Goal: Task Accomplishment & Management: Complete application form

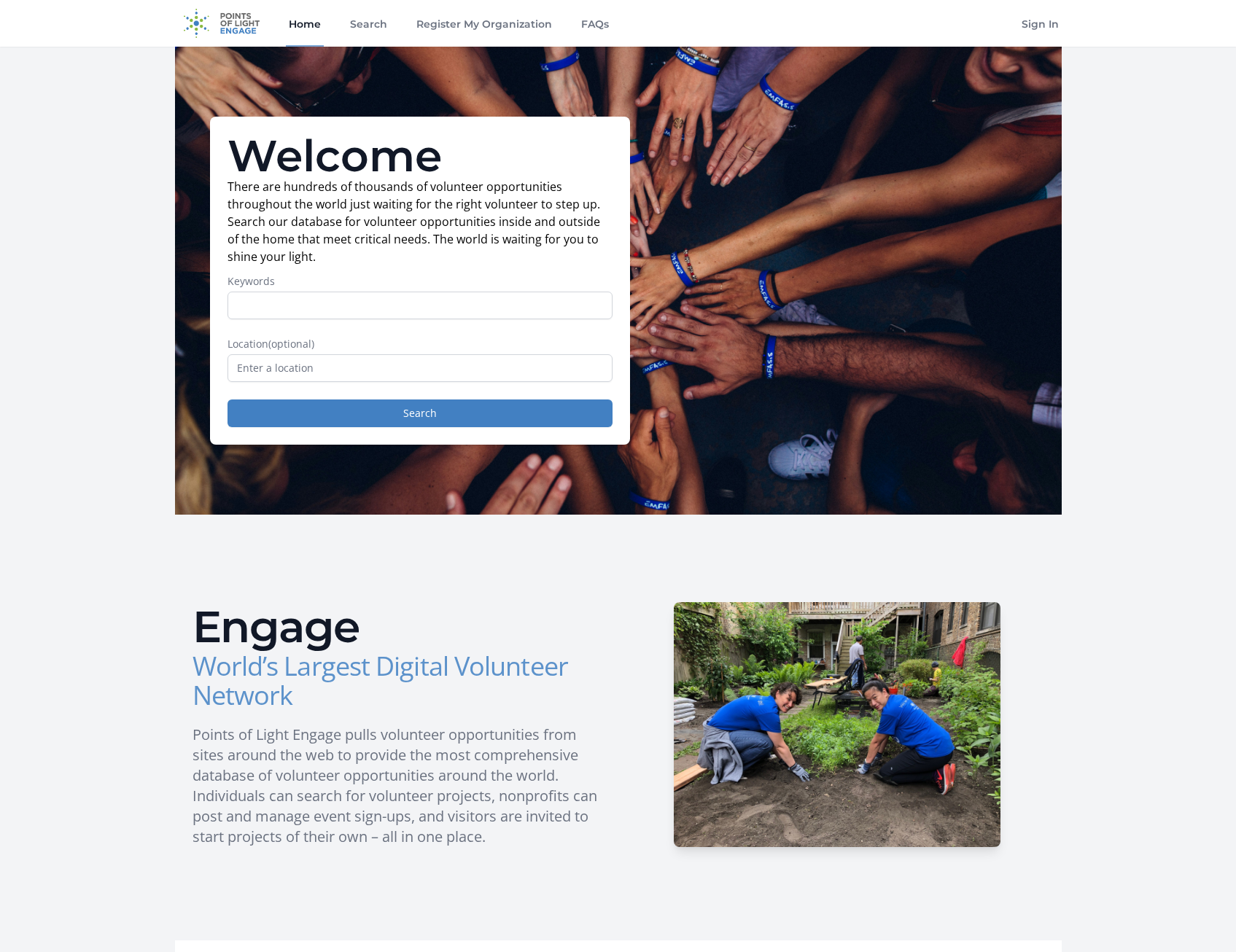
click at [295, 298] on input "Keywords" at bounding box center [420, 305] width 385 height 28
type input "meals"
click at [336, 360] on input "text" at bounding box center [420, 368] width 385 height 28
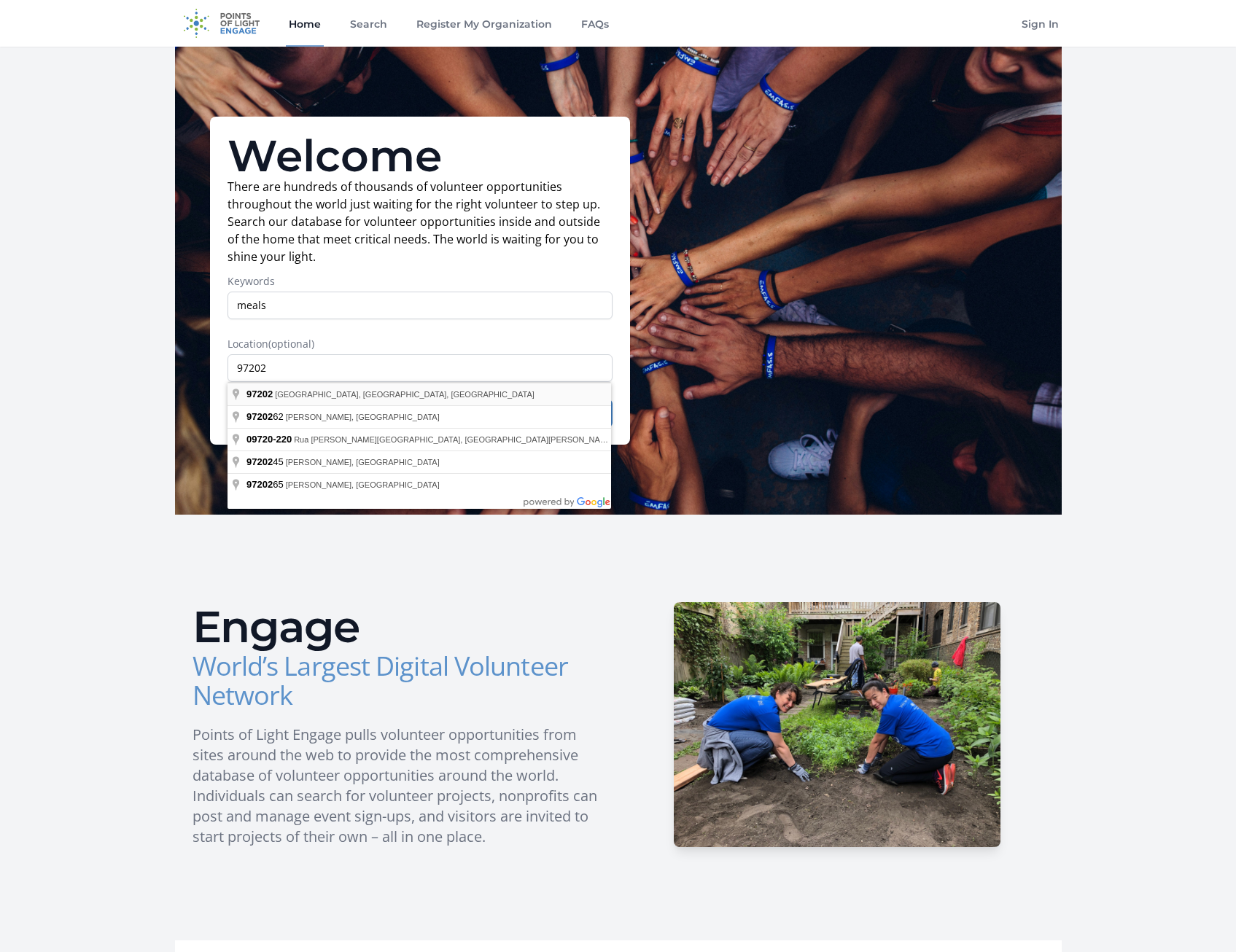
type input "[GEOGRAPHIC_DATA], OR 97202, [GEOGRAPHIC_DATA]"
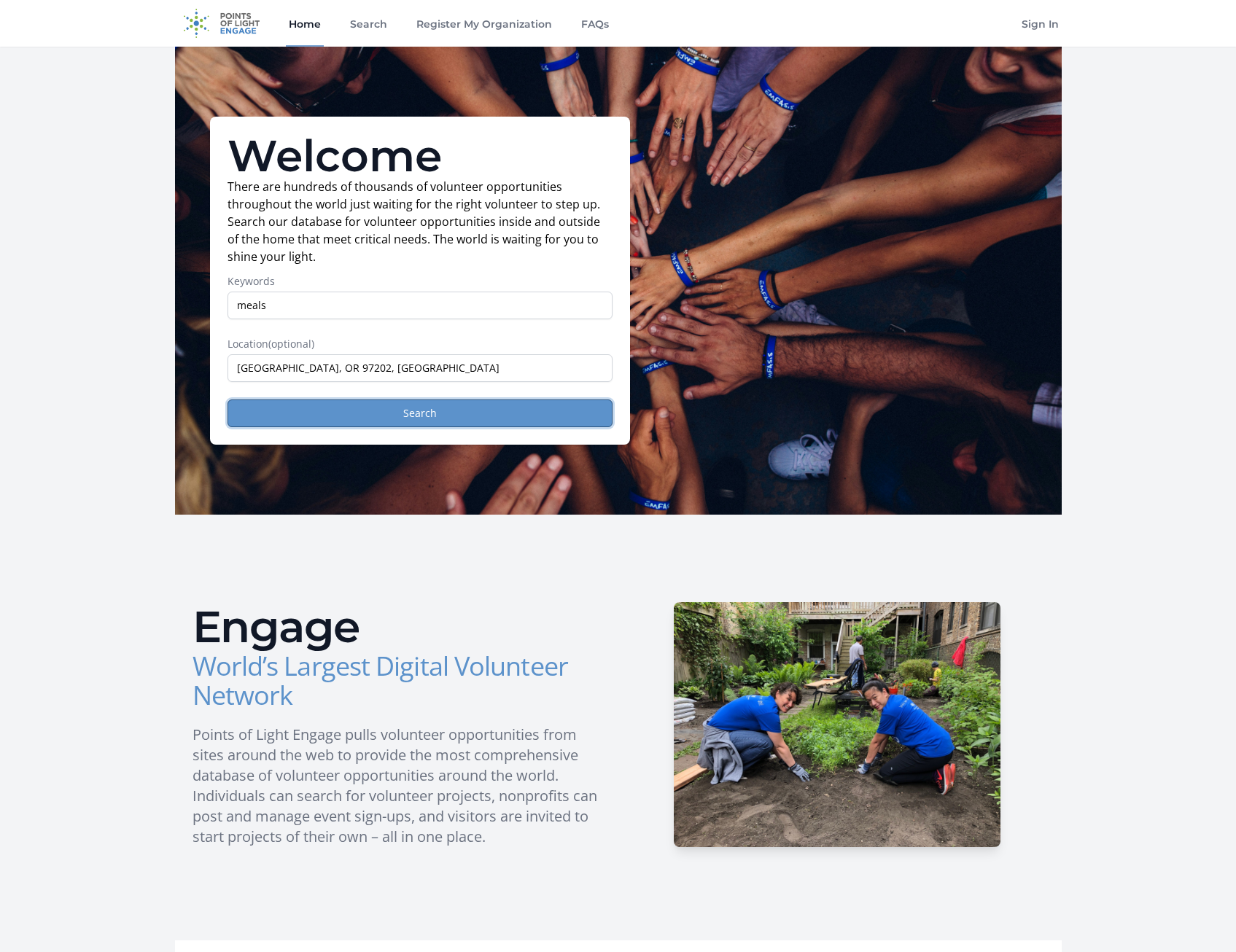
click at [414, 410] on button "Search" at bounding box center [420, 413] width 385 height 28
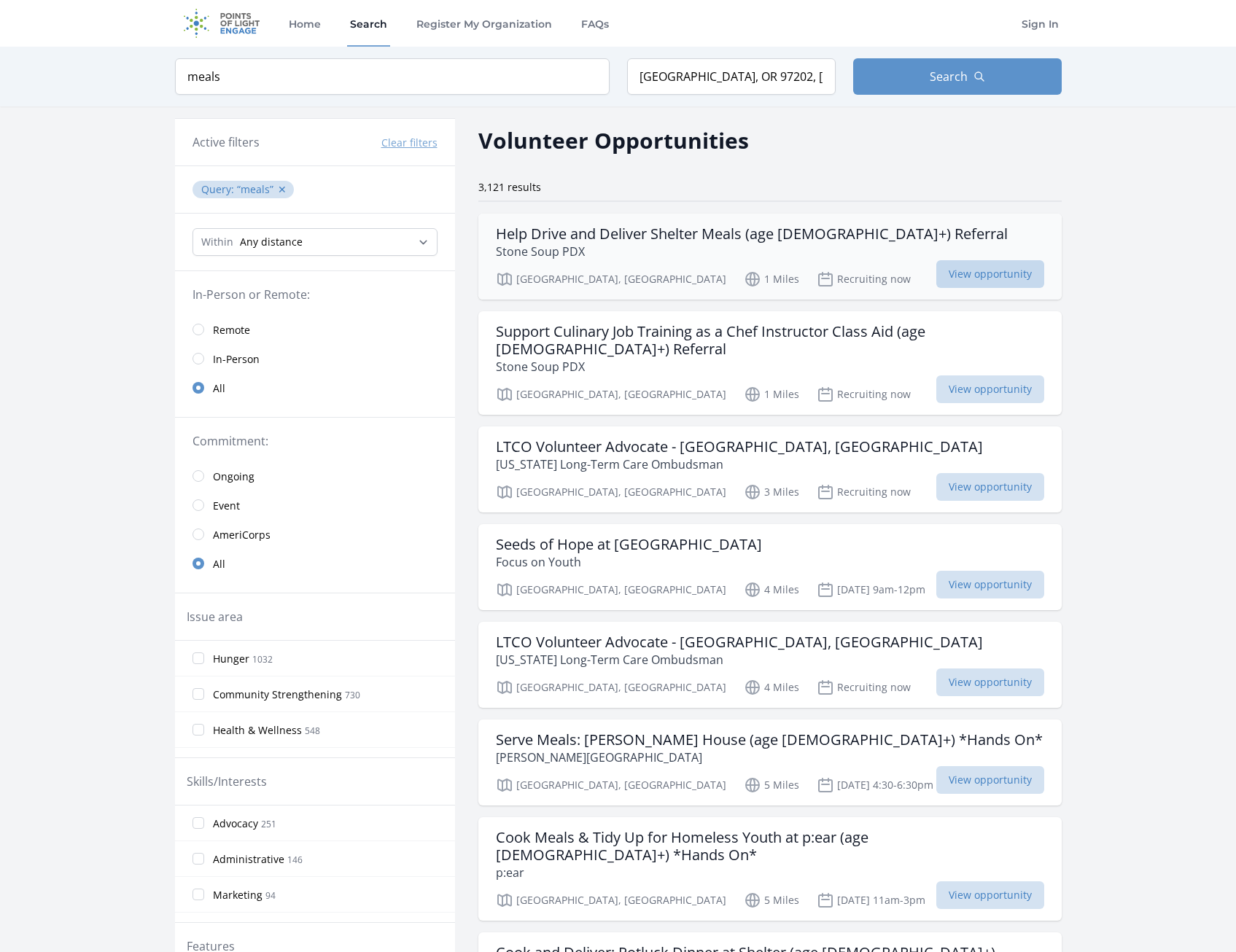
click at [990, 267] on span "View opportunity" at bounding box center [989, 273] width 108 height 28
click at [395, 81] on input "meals" at bounding box center [392, 76] width 435 height 36
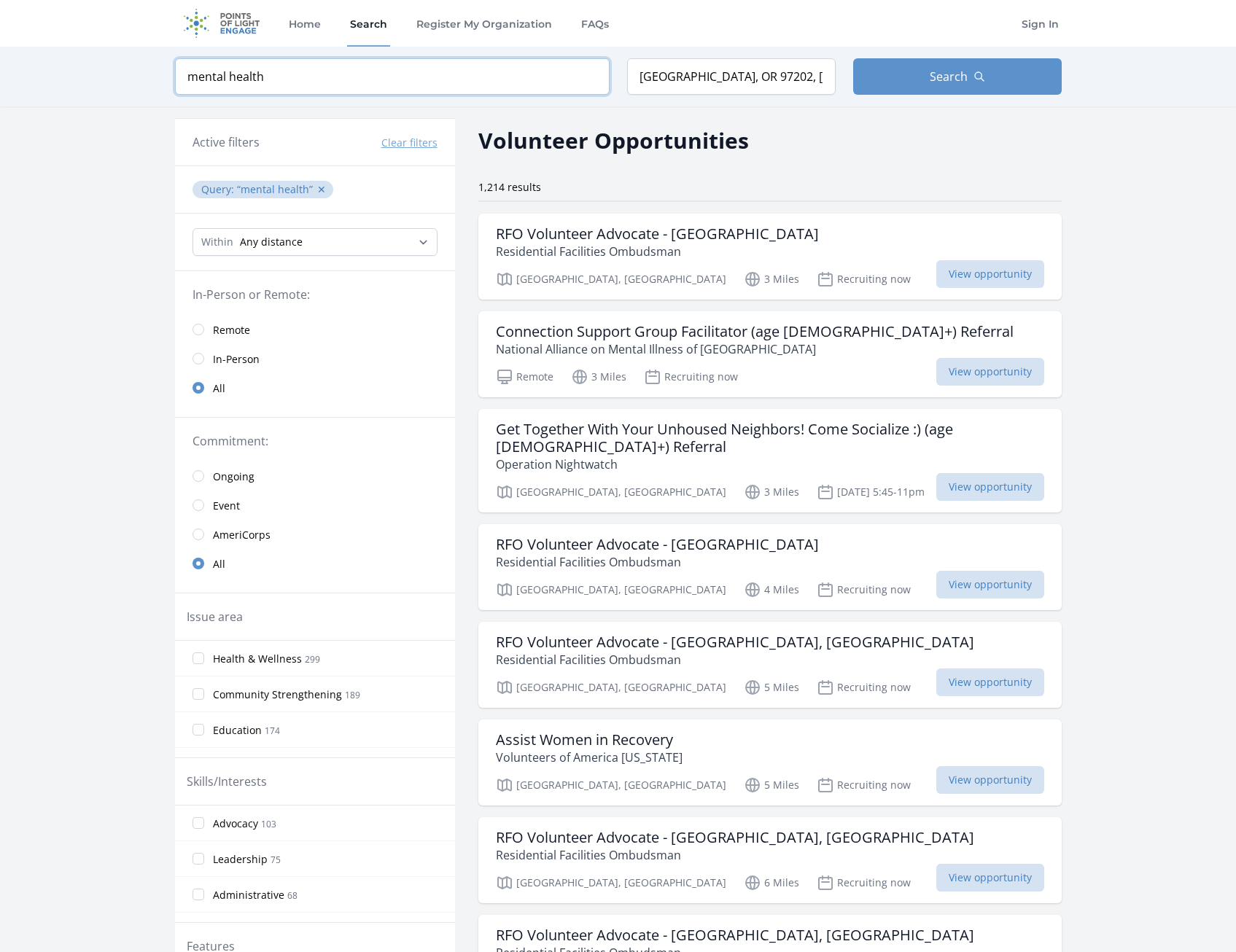
click at [269, 73] on input "mental health" at bounding box center [392, 76] width 435 height 36
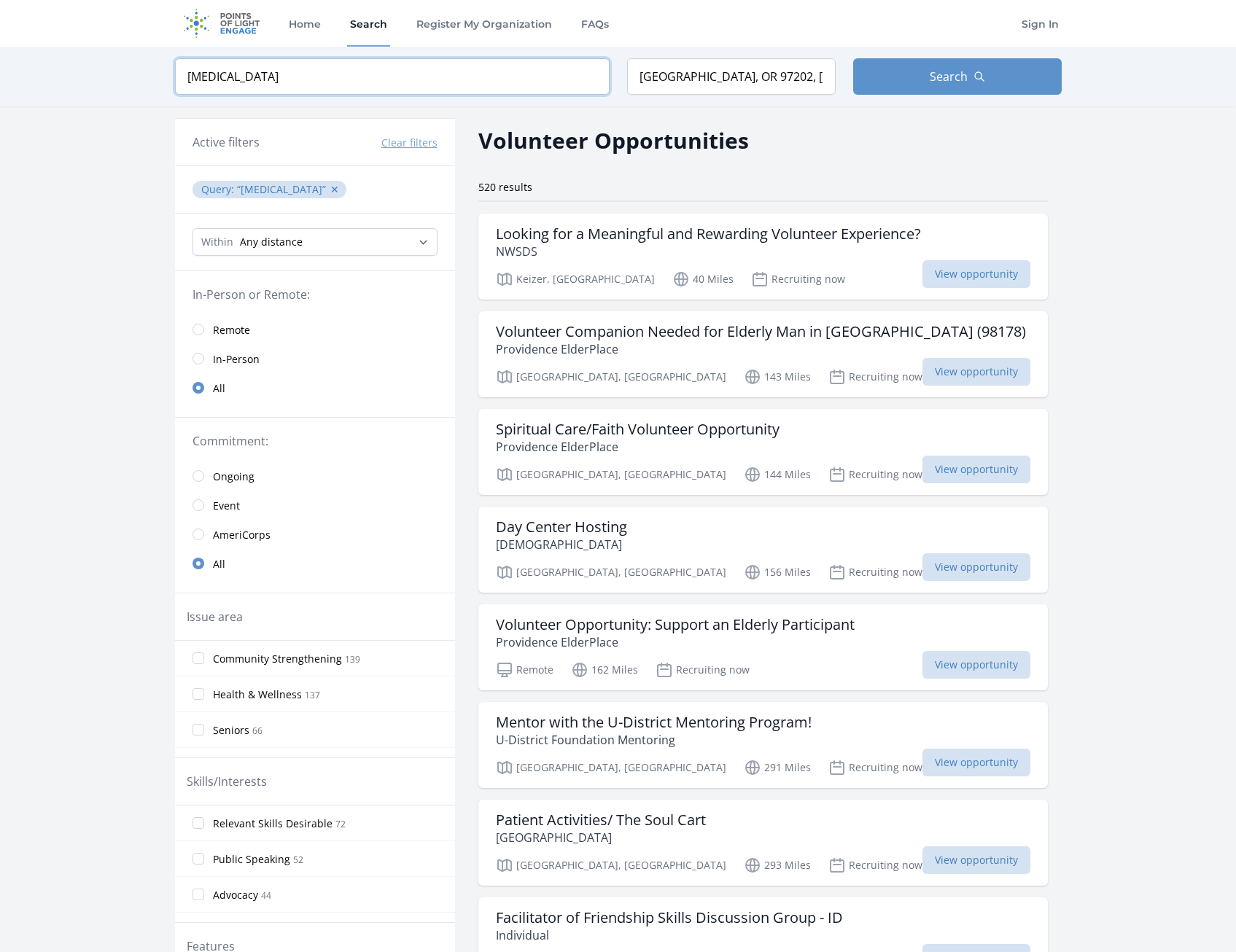
type input "depression"
click at [201, 330] on input "radio" at bounding box center [198, 329] width 12 height 12
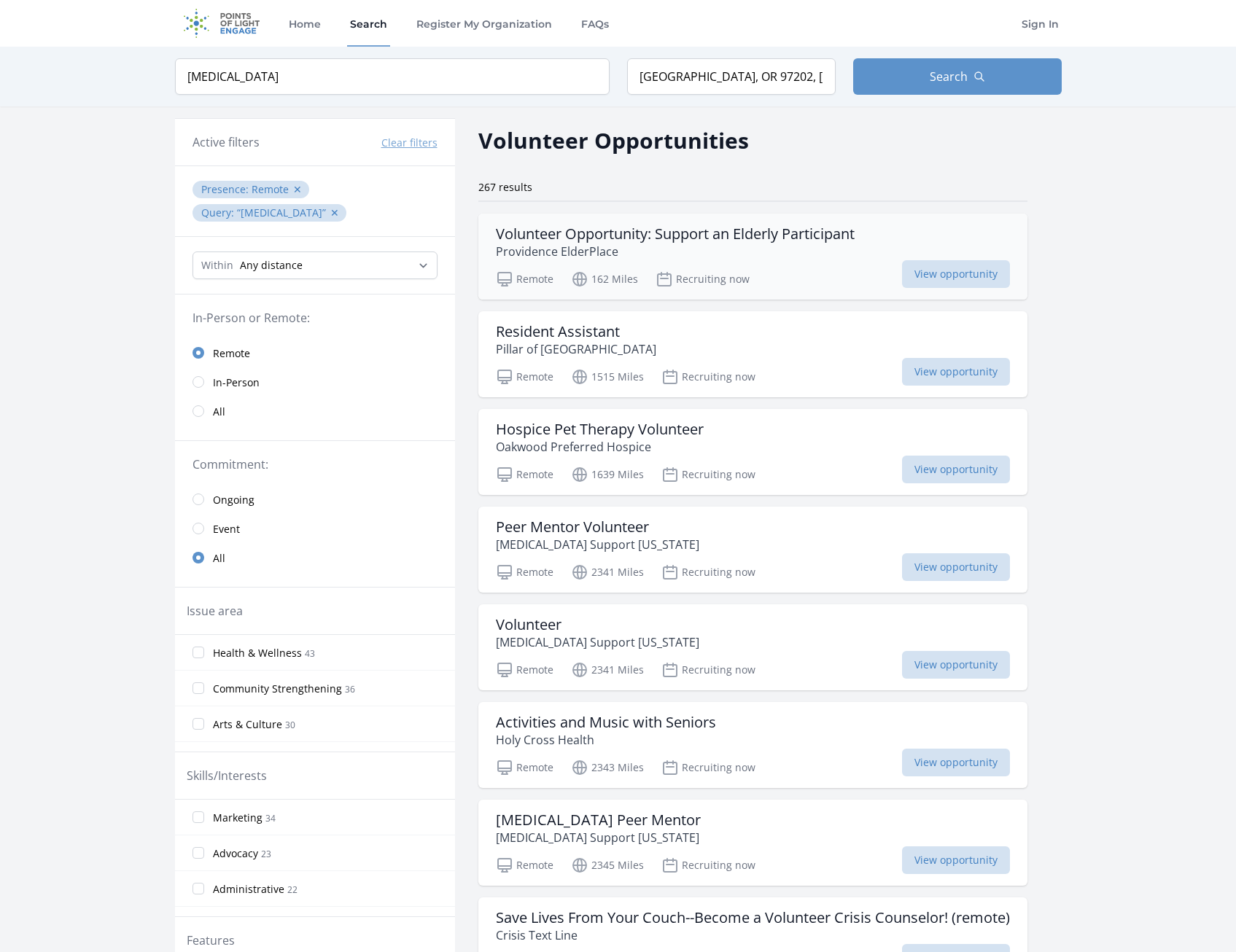
click at [807, 250] on p "Providence ElderPlace" at bounding box center [674, 251] width 358 height 17
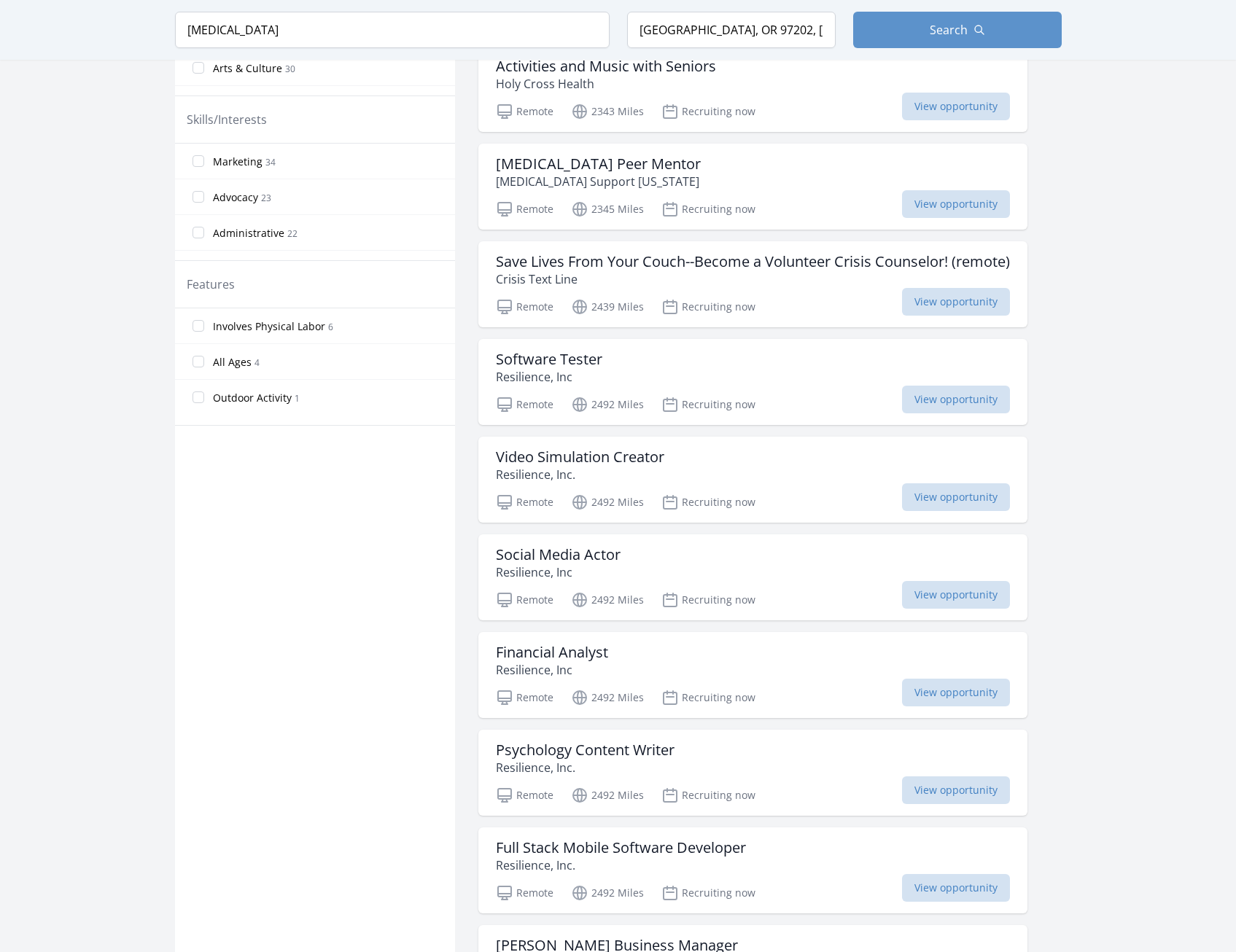
scroll to position [219, 0]
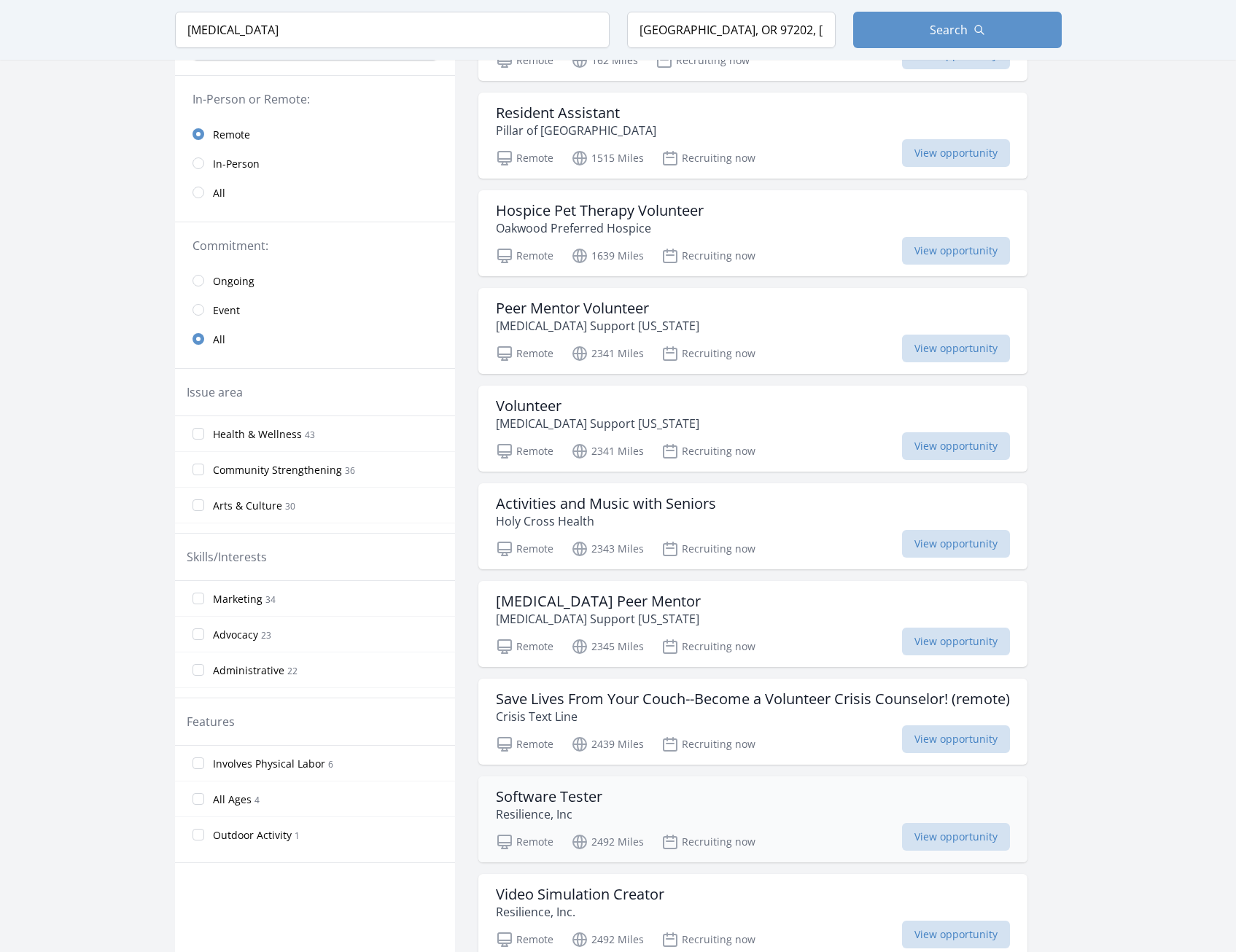
click at [584, 794] on h3 "Software Tester" at bounding box center [548, 796] width 106 height 17
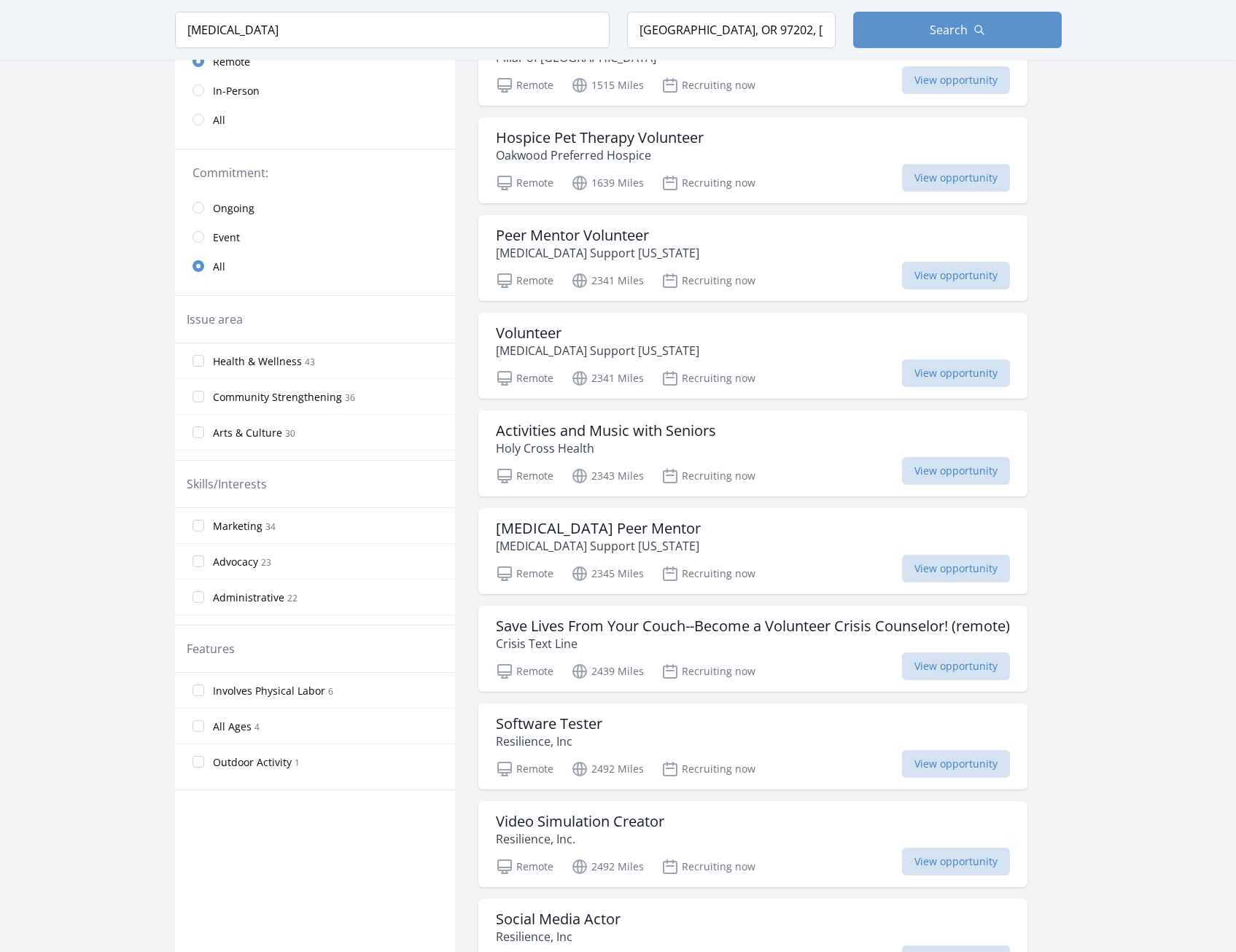
scroll to position [0, 0]
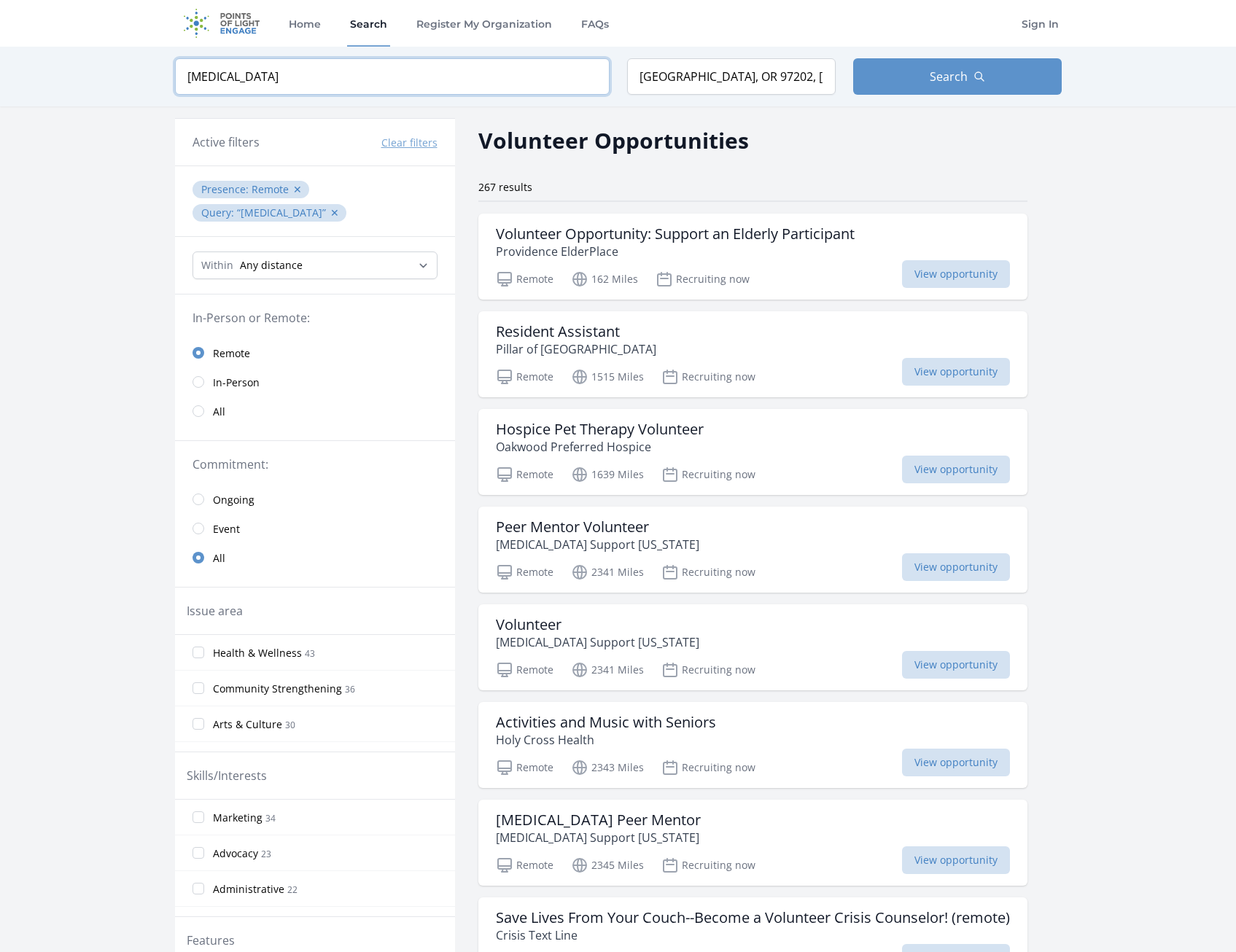
click at [254, 73] on input "depression" at bounding box center [392, 76] width 435 height 36
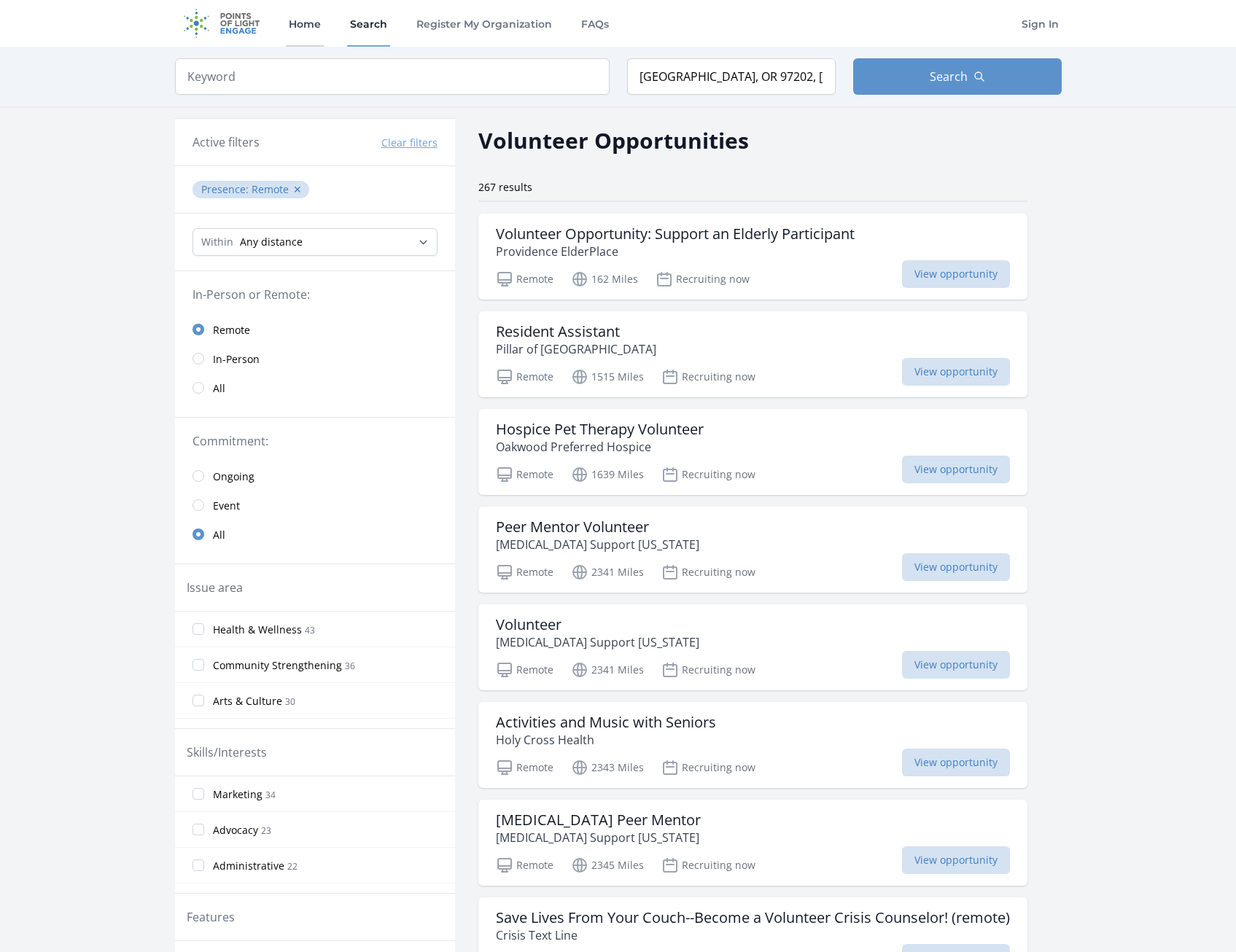
click at [312, 34] on link "Home" at bounding box center [305, 23] width 38 height 46
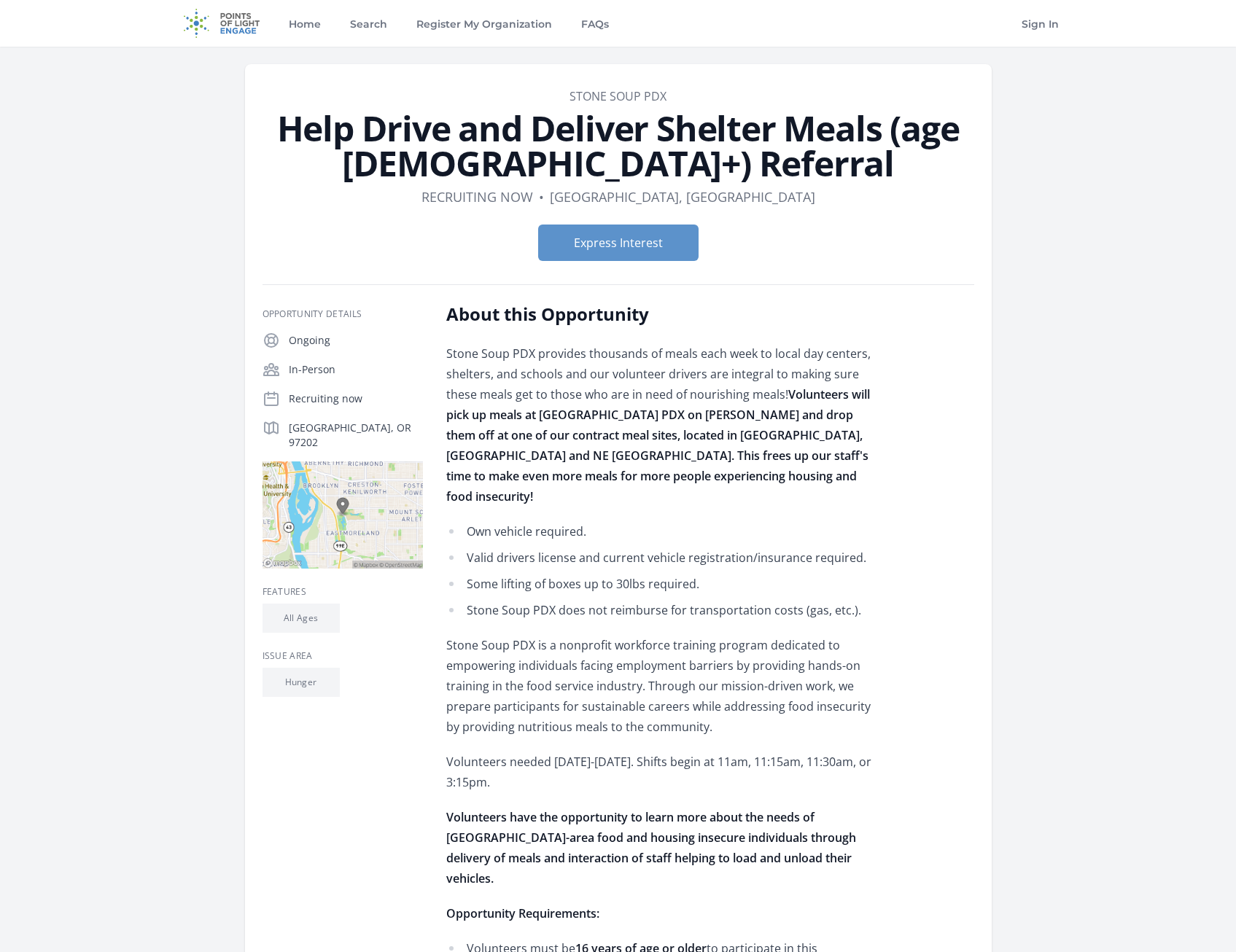
click at [595, 491] on div "Stone Soup PDX provides thousands of meals each week to local day centers, shel…" at bounding box center [659, 757] width 426 height 828
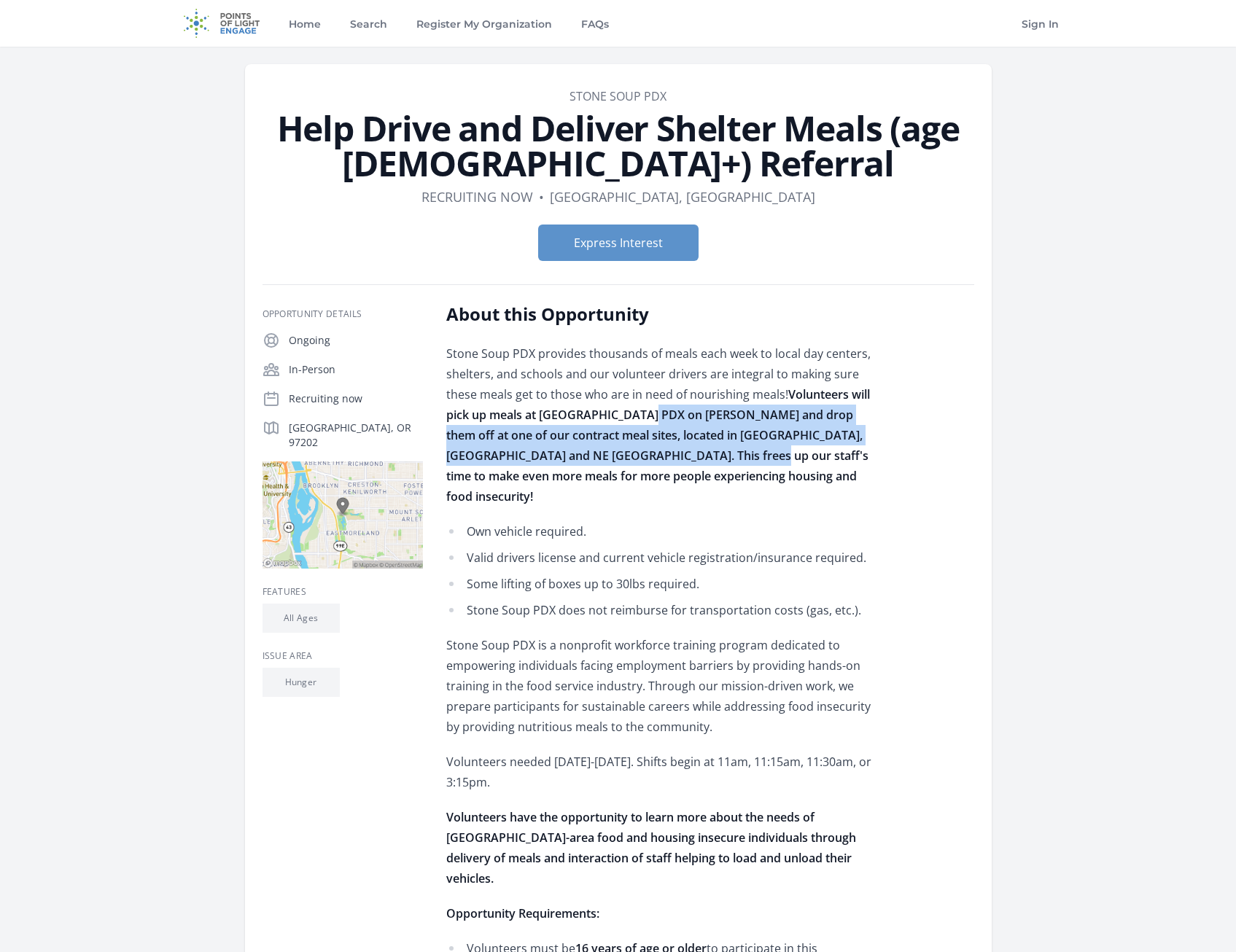
drag, startPoint x: 644, startPoint y: 417, endPoint x: 694, endPoint y: 447, distance: 58.3
click at [694, 447] on strong "Volunteers will pick up meals at Stone Soup PDX on SE Powell and drop them off …" at bounding box center [658, 446] width 424 height 118
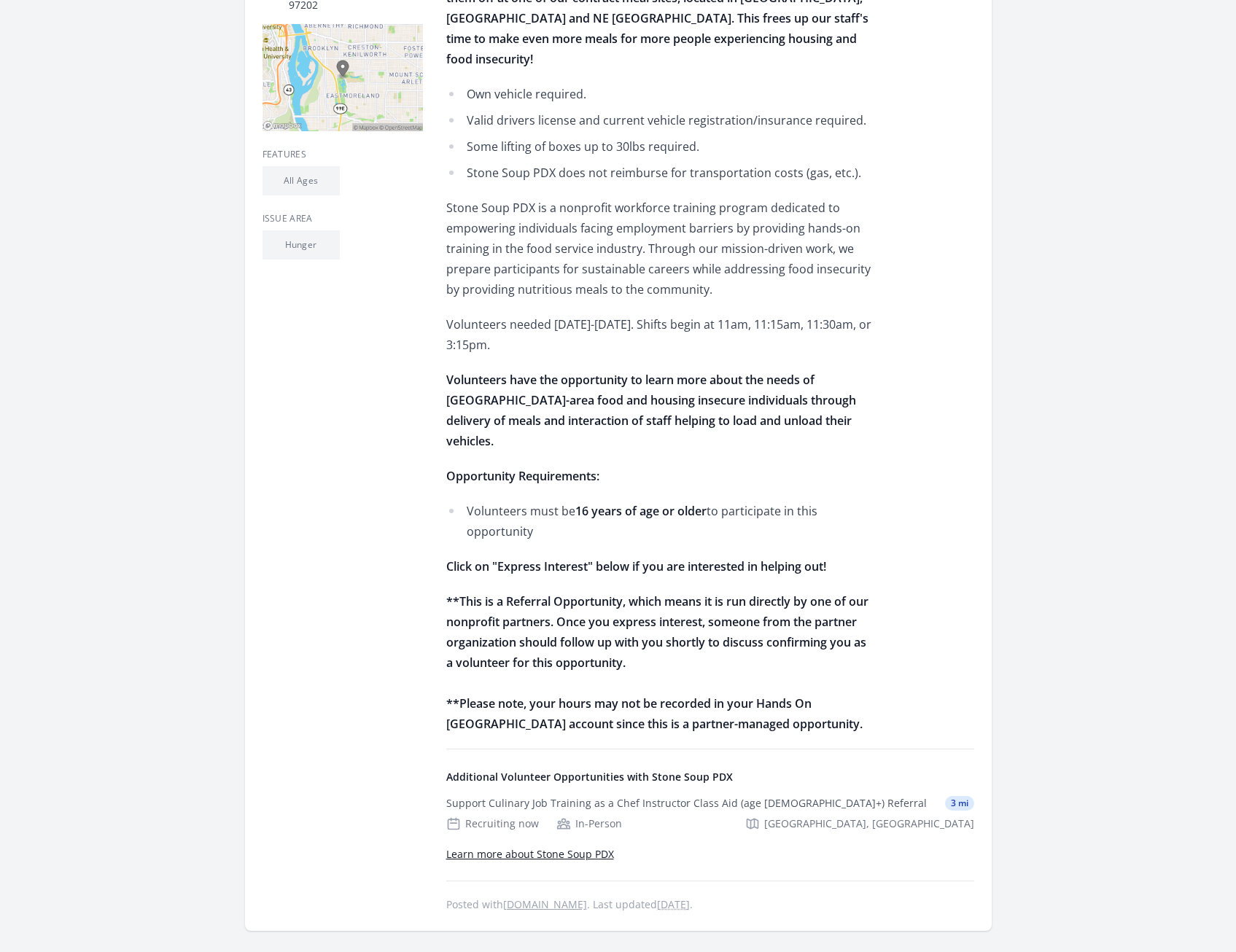
scroll to position [510, 0]
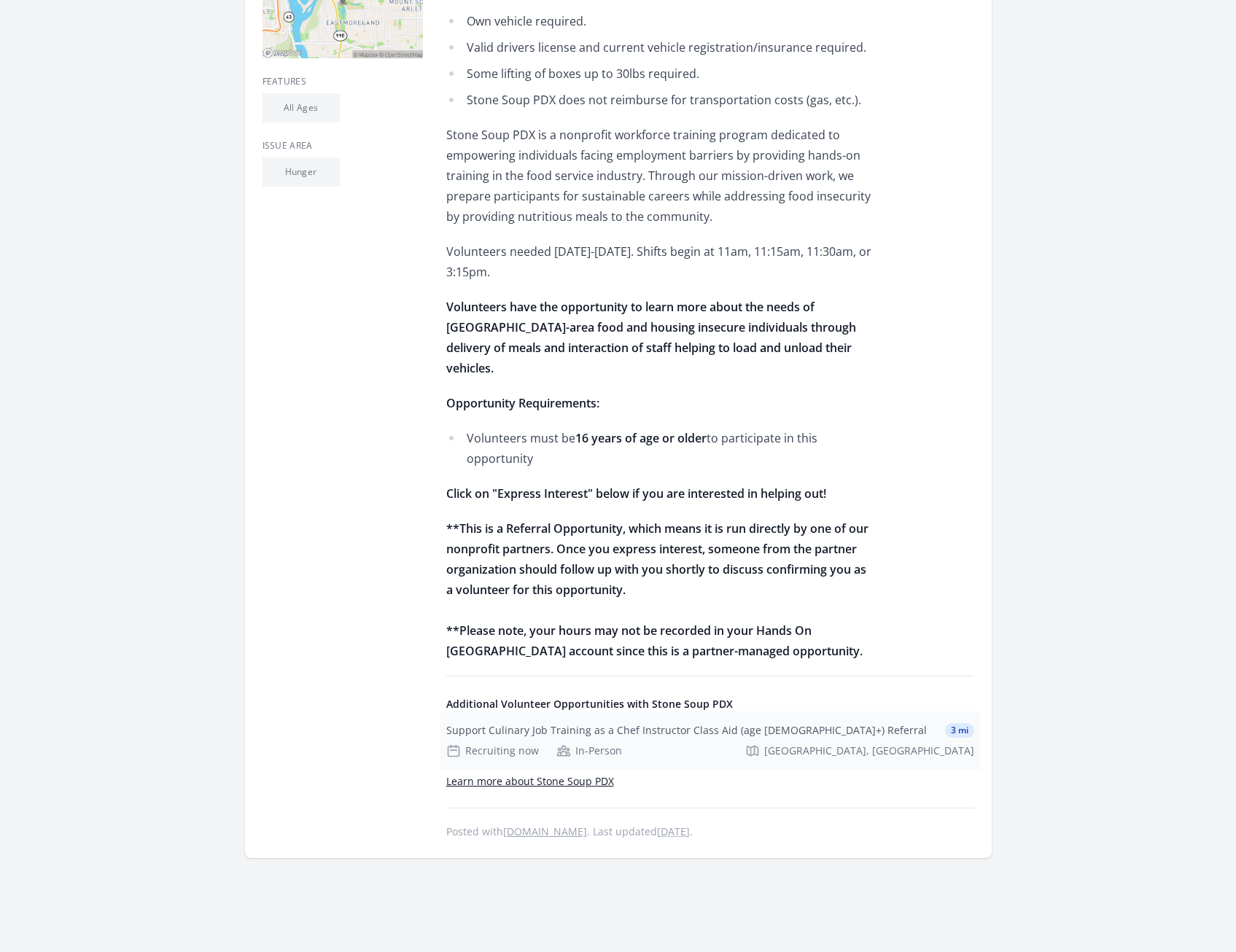
click at [665, 711] on div "Support Culinary Job Training as a Chef Instructor Class Aid (age 16+) Referral…" at bounding box center [710, 740] width 540 height 58
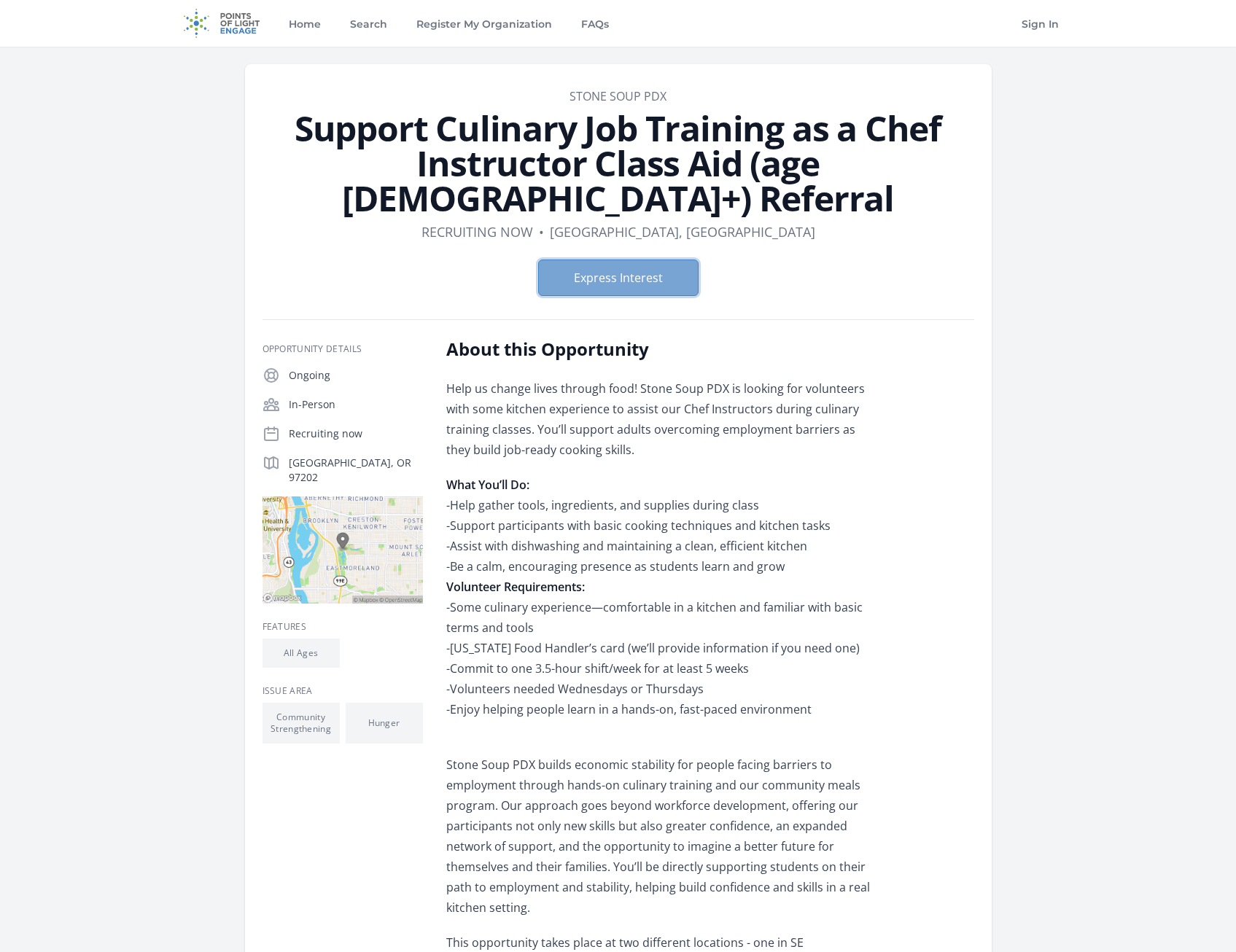
click at [614, 259] on button "Express Interest" at bounding box center [618, 277] width 161 height 36
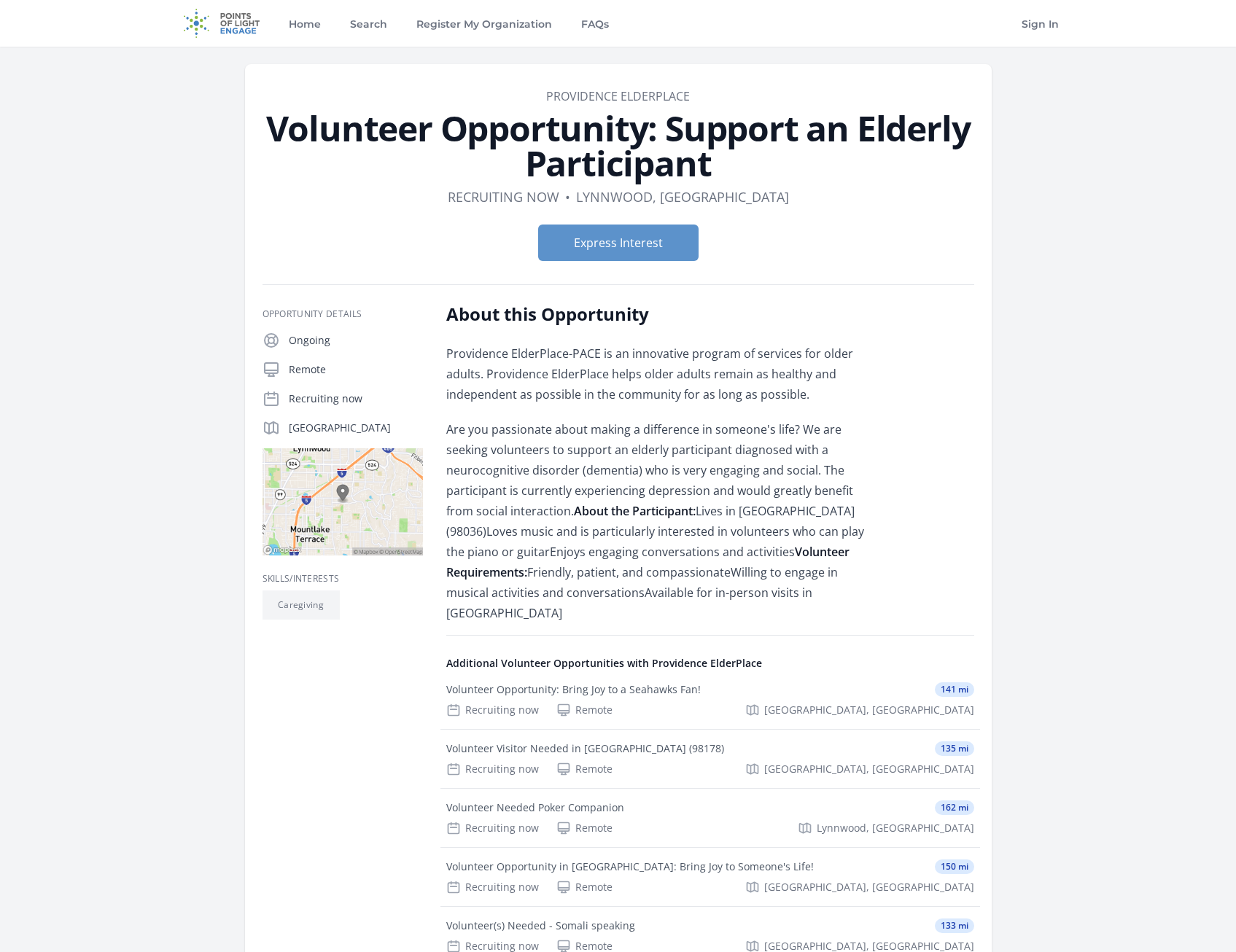
scroll to position [219, 0]
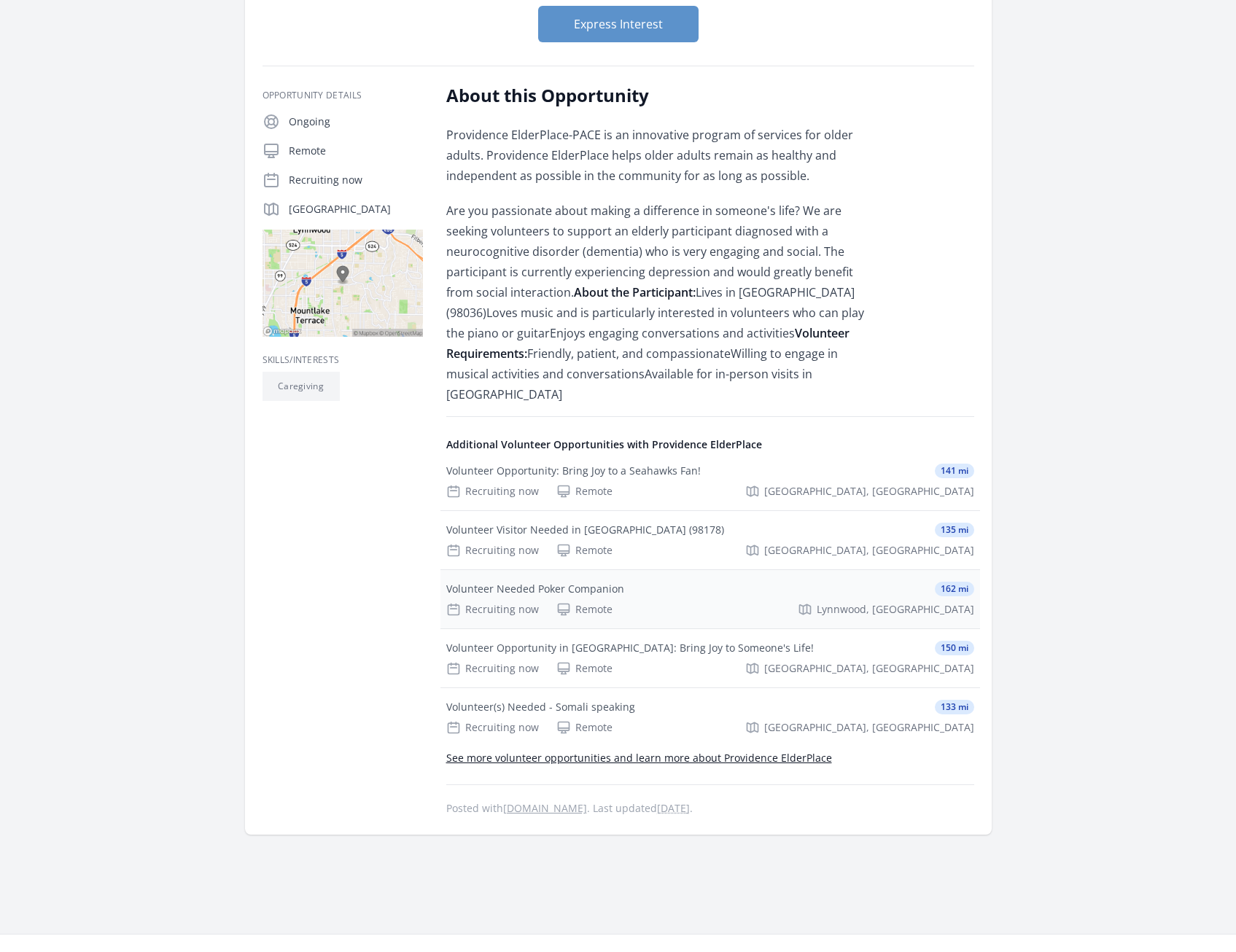
click at [674, 582] on div "Volunteer Needed Poker Companion 162 mi" at bounding box center [710, 589] width 528 height 15
drag, startPoint x: 822, startPoint y: 347, endPoint x: 811, endPoint y: 318, distance: 31.0
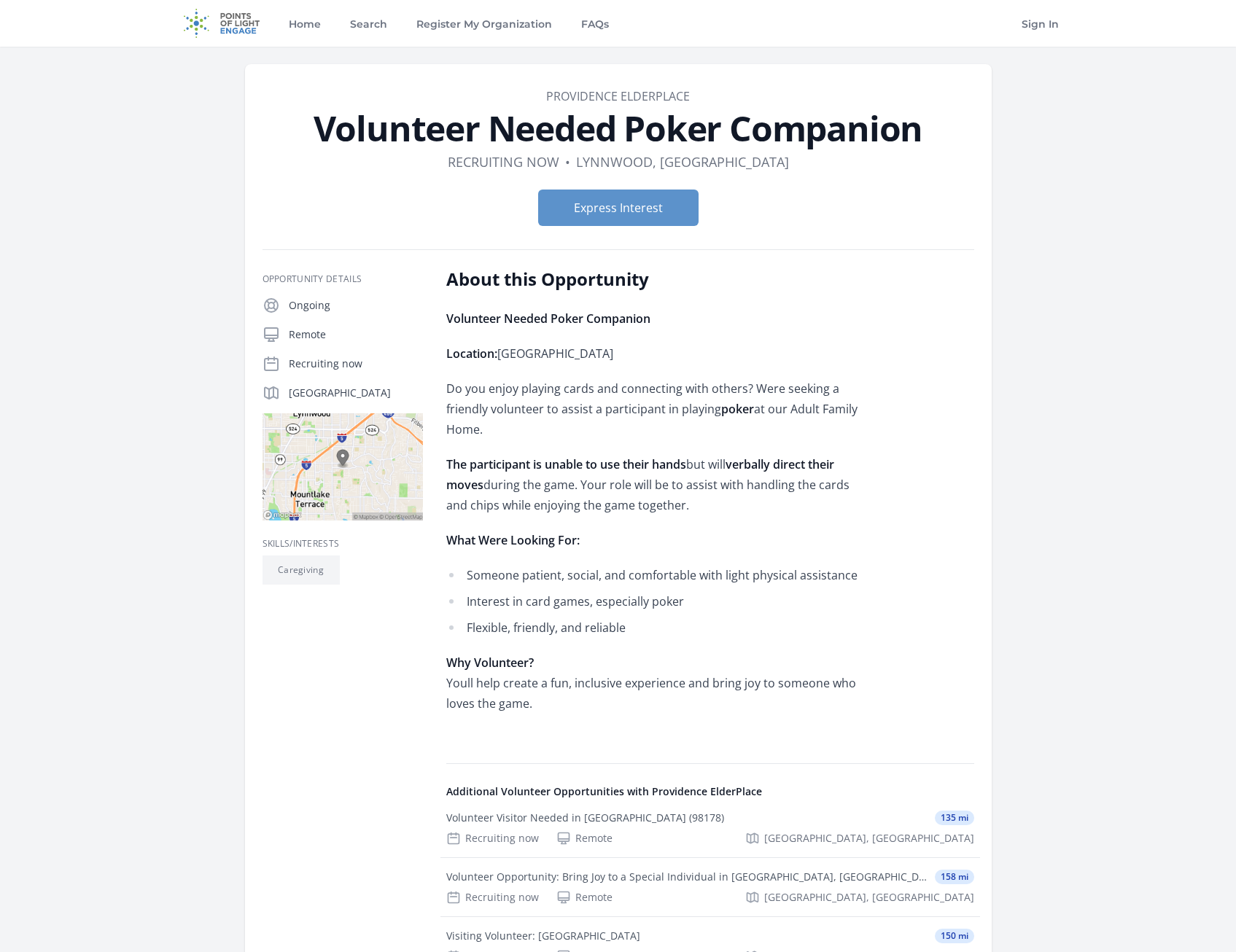
click at [850, 403] on p "Do you enjoy playing cards and connecting with others? Were seeking a friendly …" at bounding box center [659, 409] width 426 height 61
drag, startPoint x: 848, startPoint y: 376, endPoint x: 844, endPoint y: 347, distance: 29.3
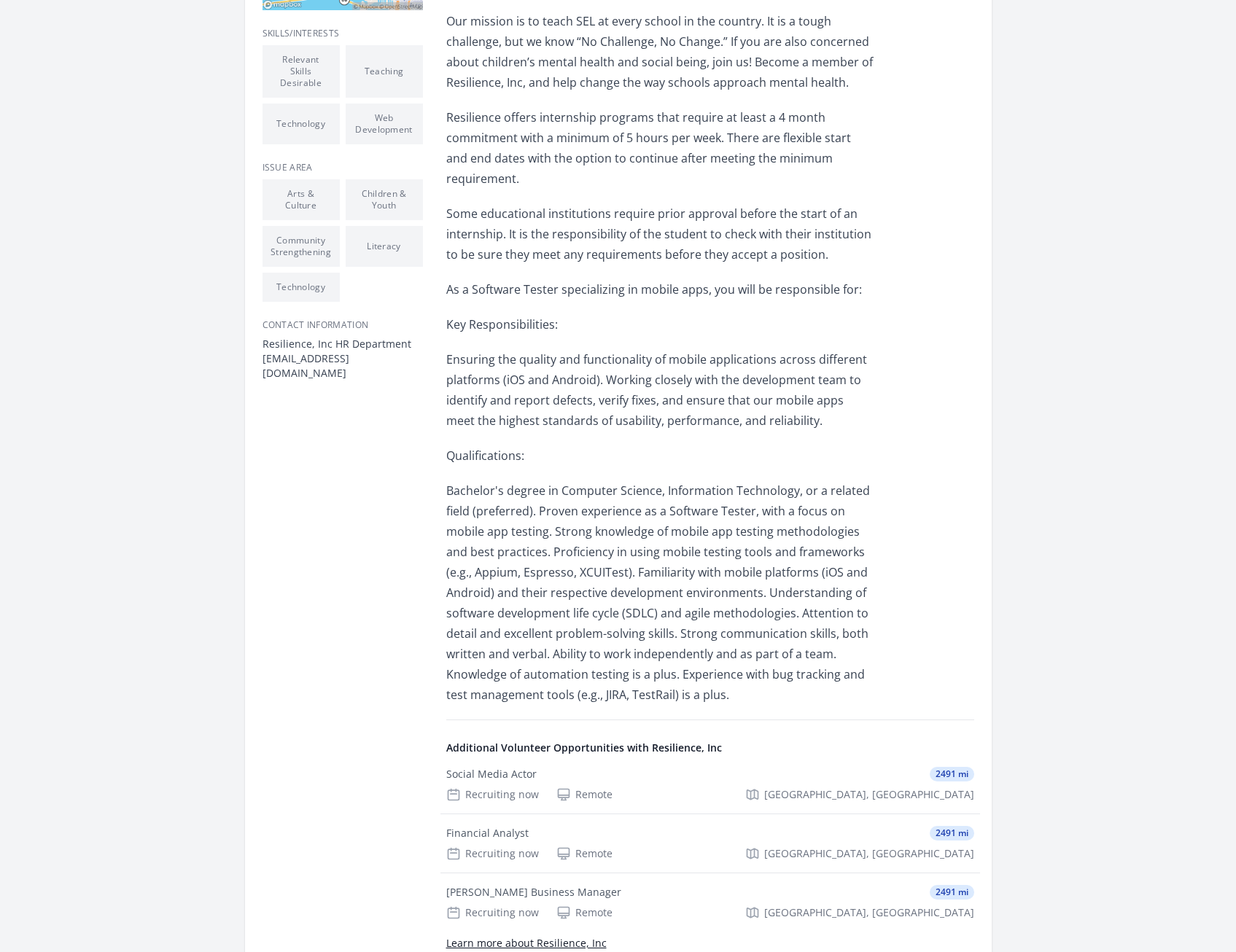
scroll to position [908, 0]
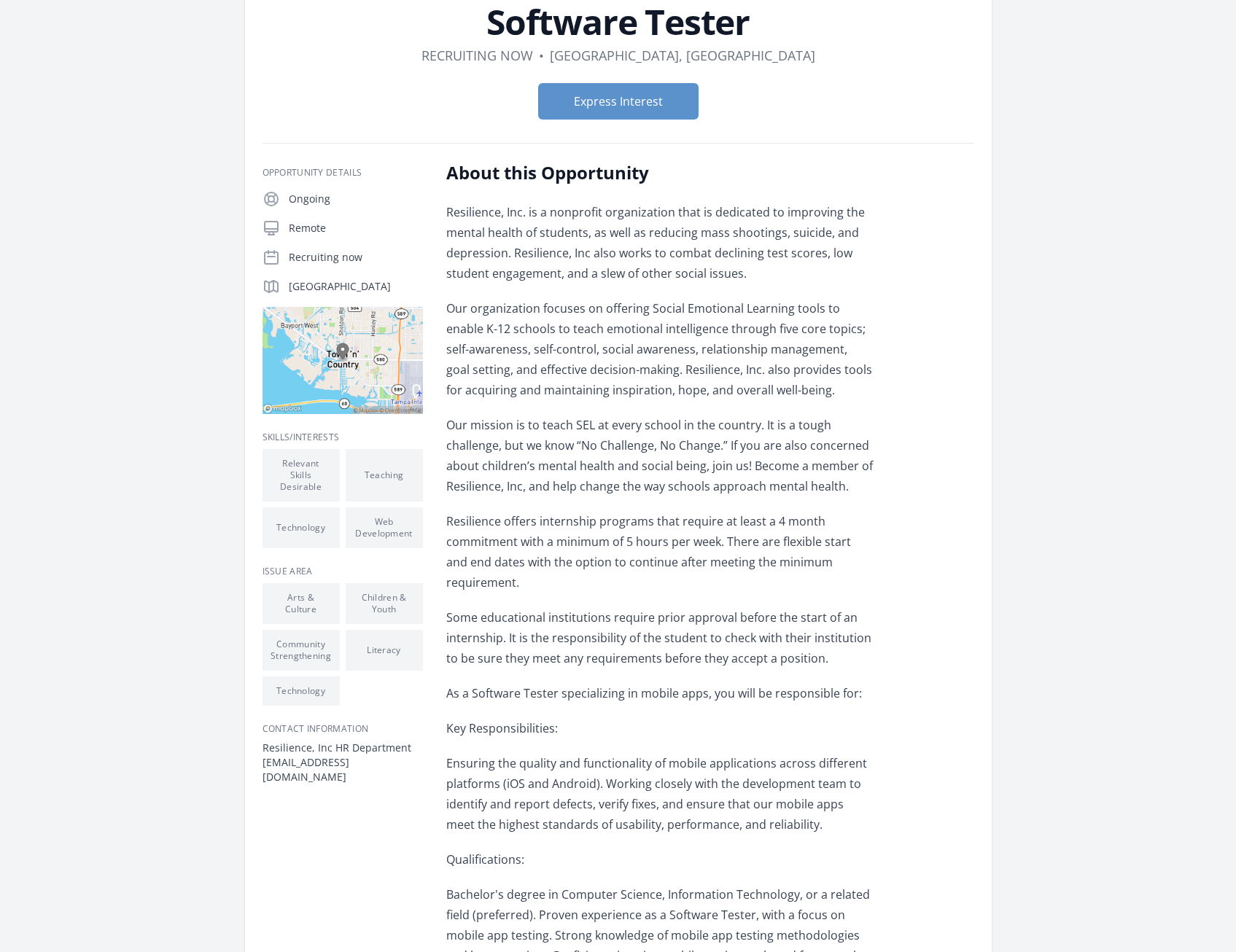
scroll to position [0, 0]
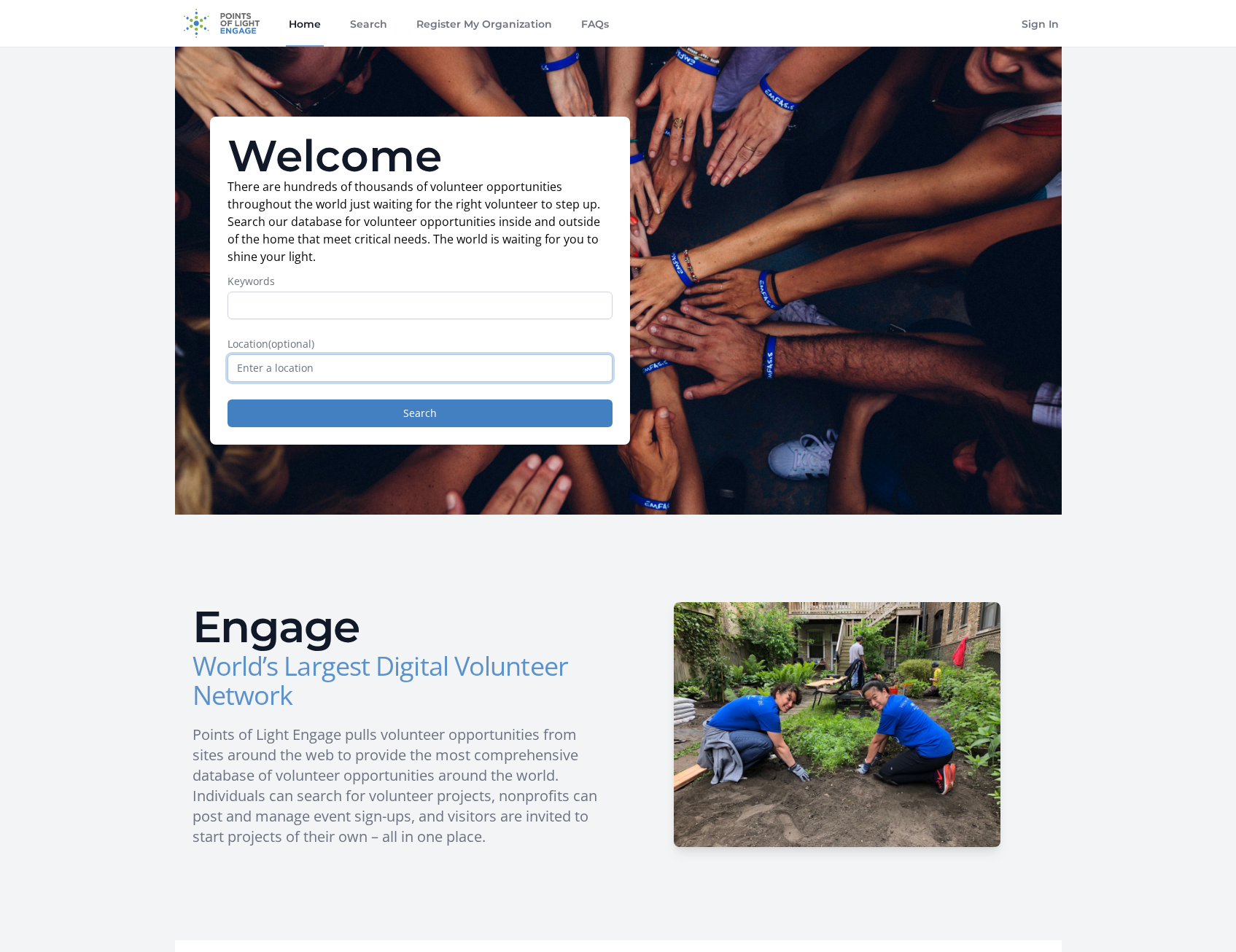
click at [319, 376] on input "text" at bounding box center [420, 368] width 385 height 28
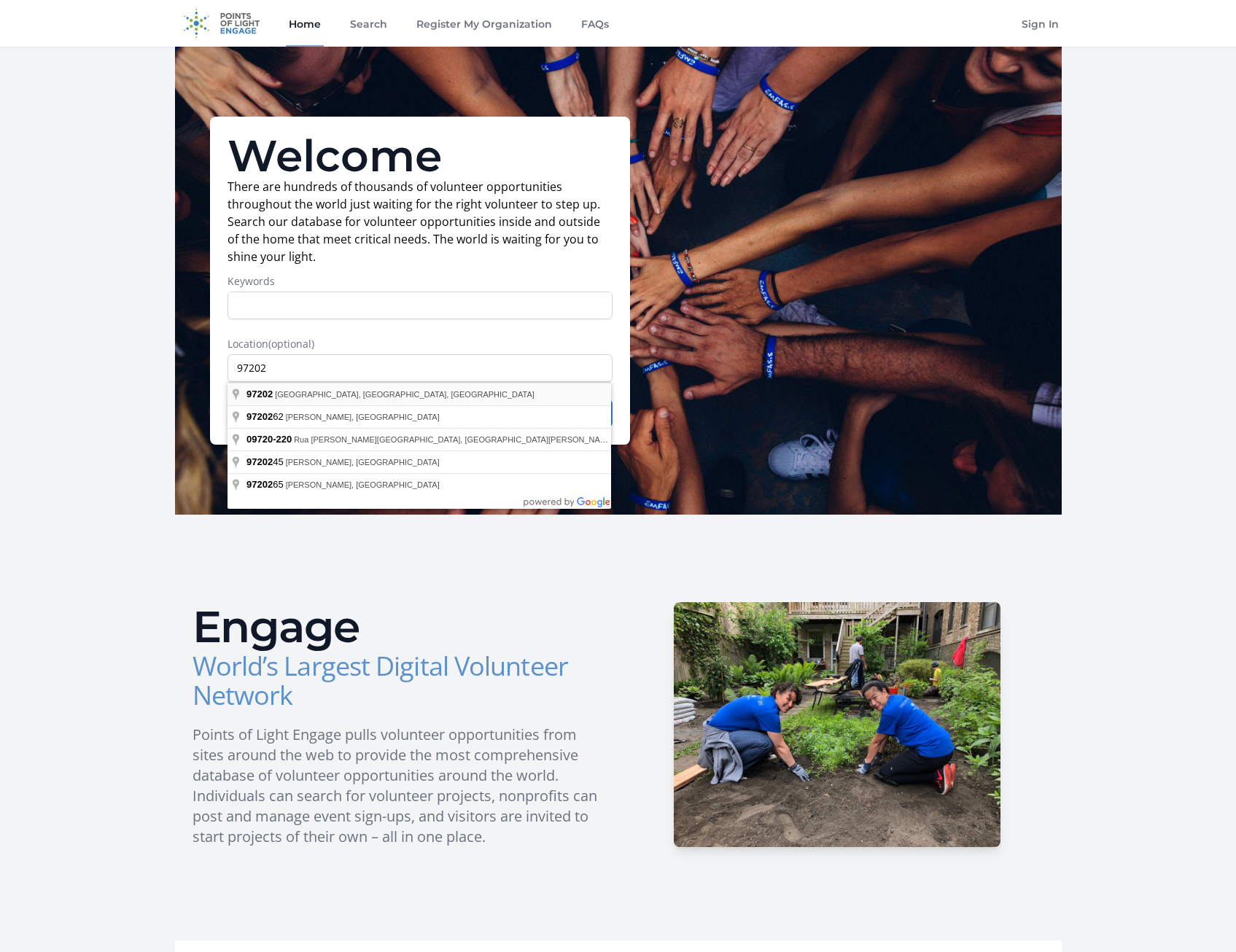
type input "[GEOGRAPHIC_DATA], OR 97202, [GEOGRAPHIC_DATA]"
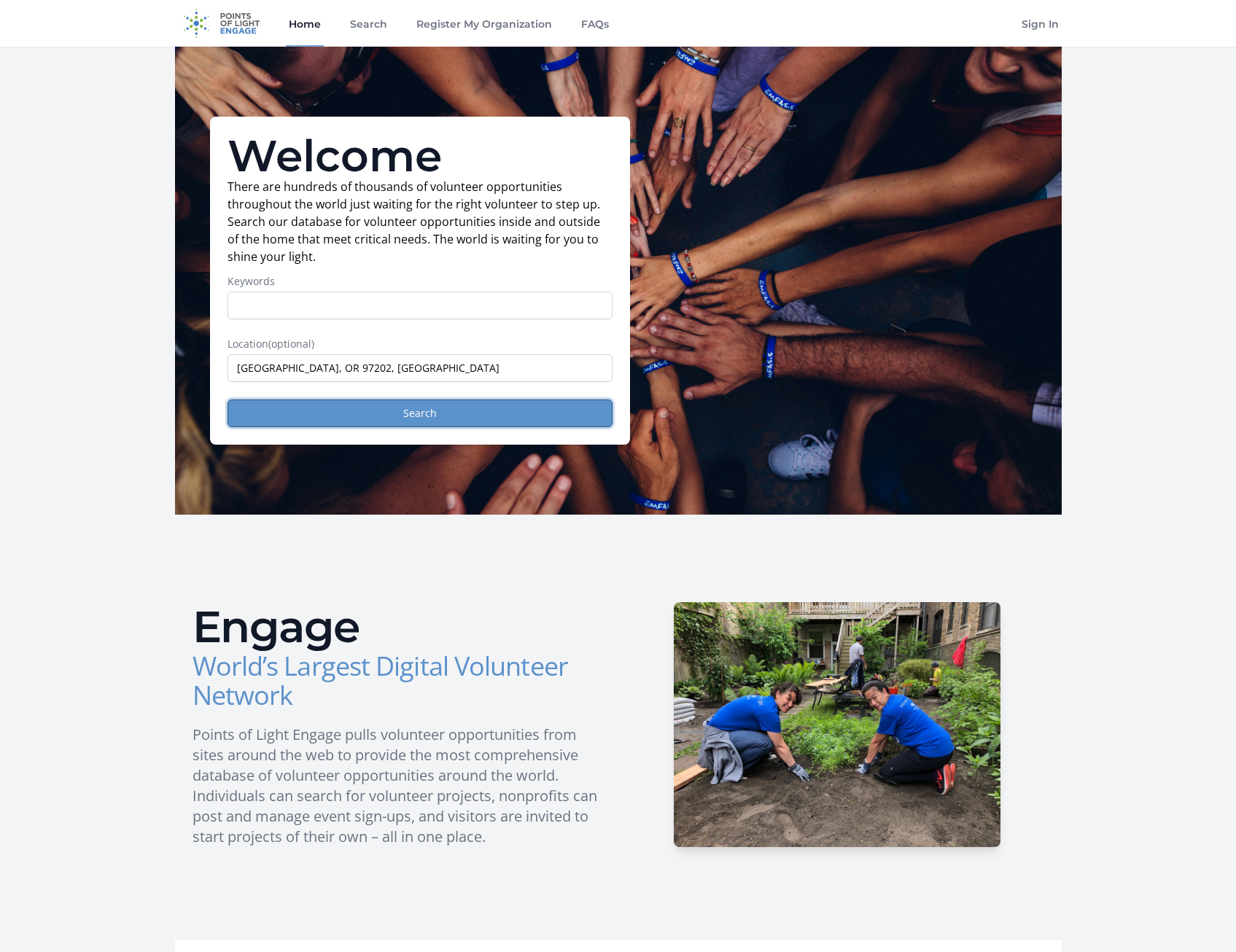
click at [351, 418] on button "Search" at bounding box center [420, 413] width 385 height 28
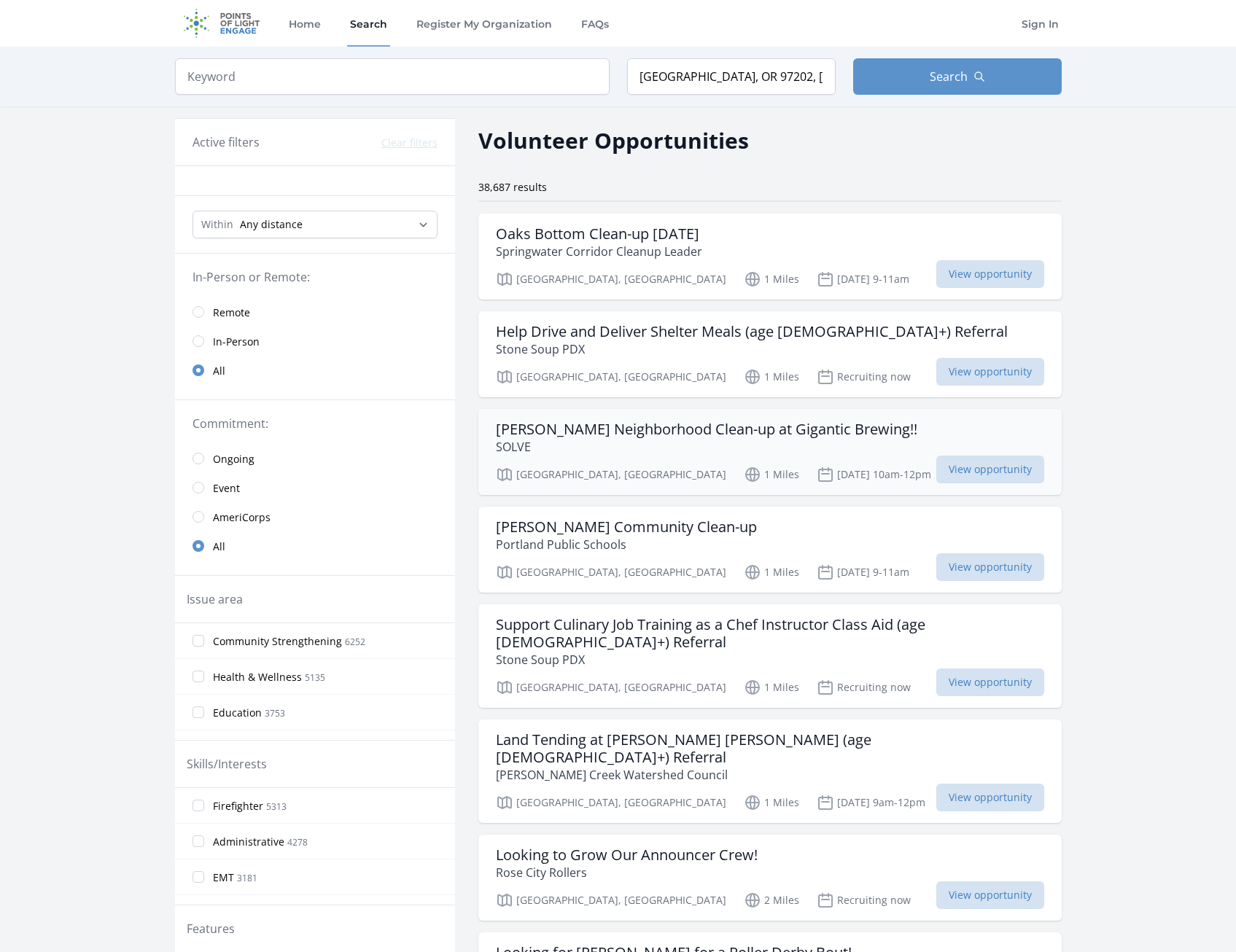
click at [608, 432] on h3 "[PERSON_NAME] Neighborhood Clean-up at Gigantic Brewing!!" at bounding box center [706, 429] width 421 height 17
click at [639, 330] on h3 "Help Drive and Deliver Shelter Meals (age [DEMOGRAPHIC_DATA]+) Referral" at bounding box center [752, 332] width 512 height 17
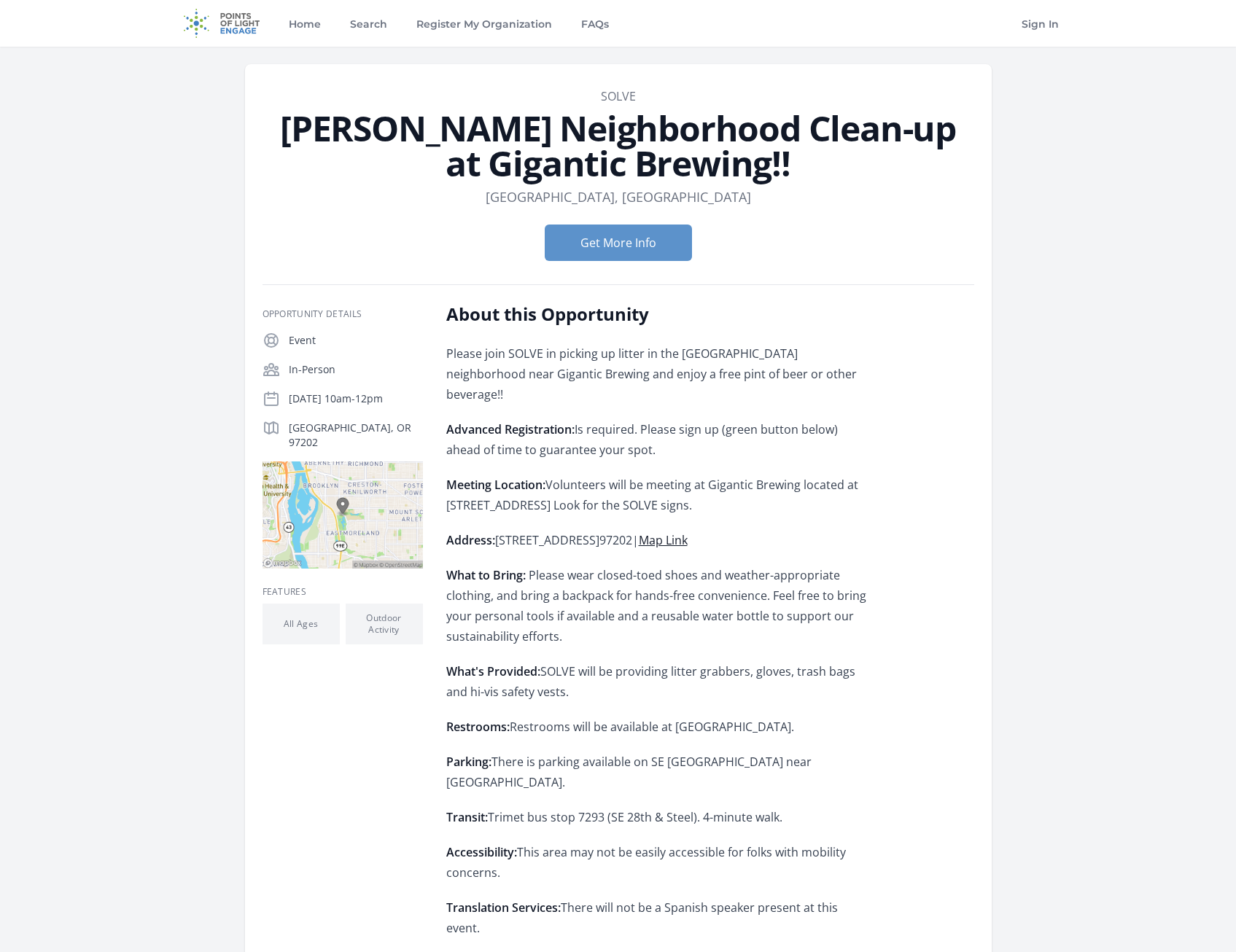
click at [746, 575] on p "What to Bring: Please wear closed-toed shoes and weather-appropriate clothing, …" at bounding box center [659, 606] width 426 height 82
click at [606, 482] on span "Volunteers will be meeting at Gigantic Brewing located at 5224 SE 26th Ave. Loo…" at bounding box center [651, 495] width 412 height 36
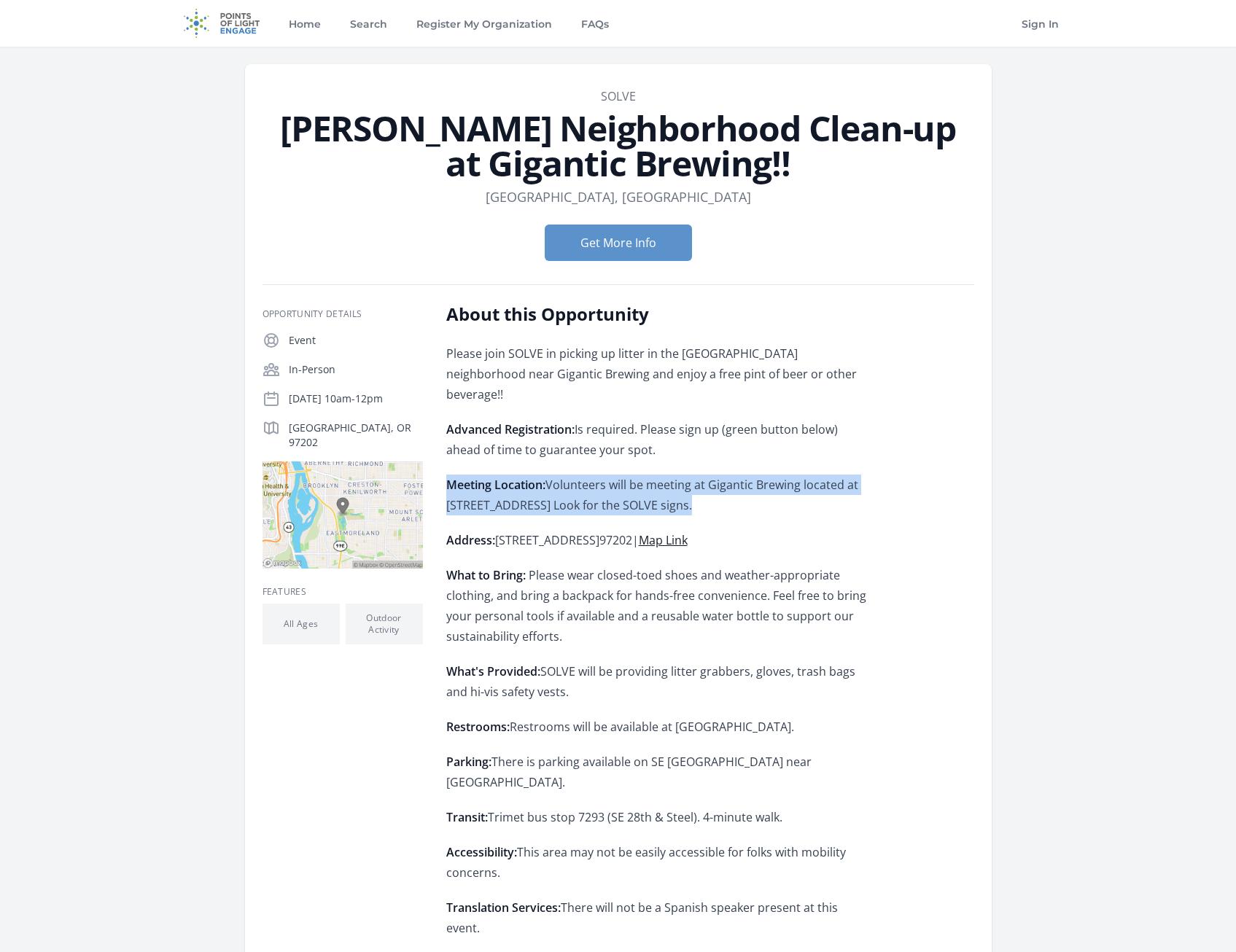
click at [606, 482] on span "Volunteers will be meeting at Gigantic Brewing located at 5224 SE 26th Ave. Loo…" at bounding box center [651, 495] width 412 height 36
drag, startPoint x: 606, startPoint y: 482, endPoint x: 592, endPoint y: 483, distance: 14.0
click at [592, 483] on span "Volunteers will be meeting at Gigantic Brewing located at 5224 SE 26th Ave. Loo…" at bounding box center [651, 495] width 412 height 36
click at [591, 483] on span "Volunteers will be meeting at Gigantic Brewing located at 5224 SE 26th Ave. Loo…" at bounding box center [651, 495] width 412 height 36
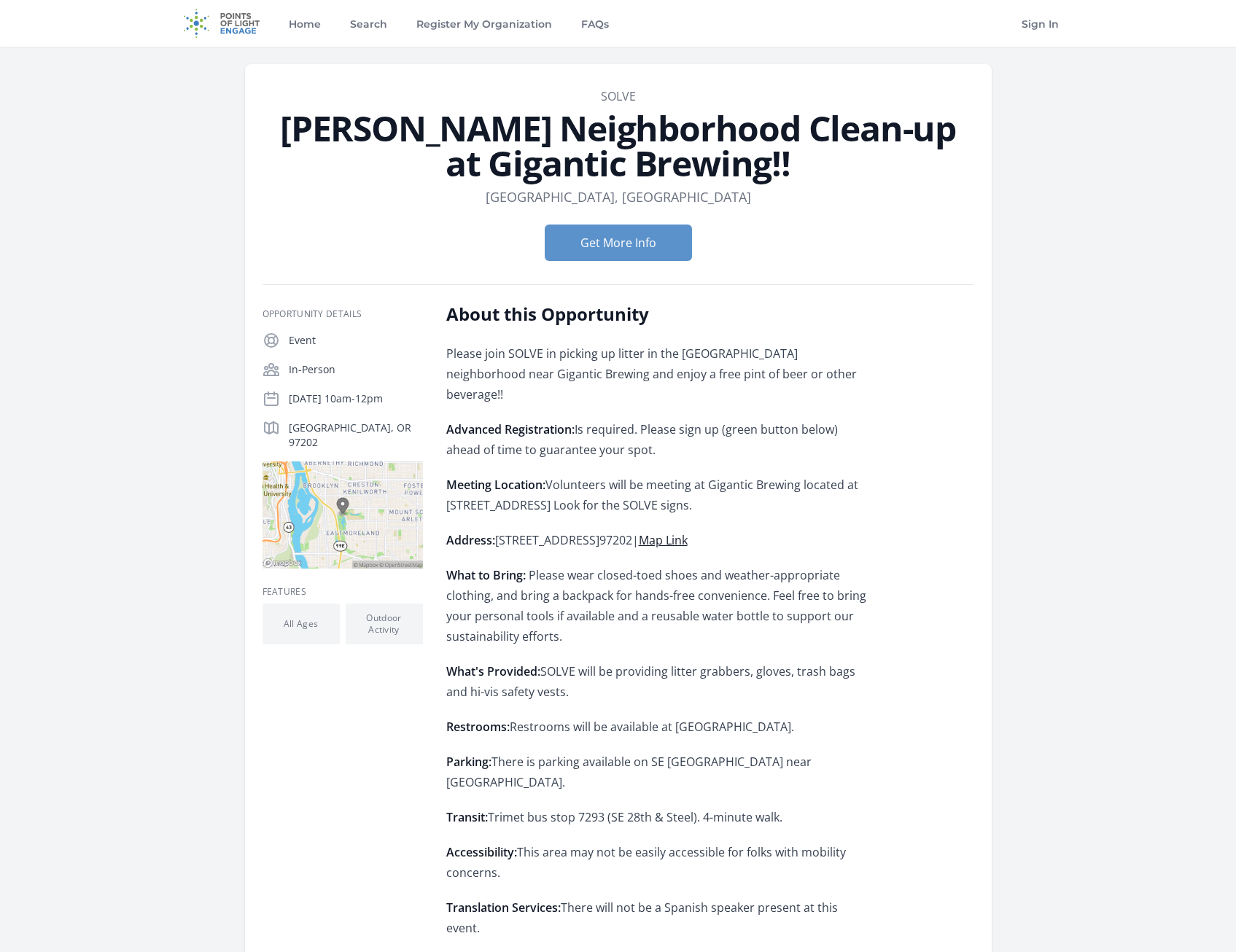
click at [549, 726] on div "Please join SOLVE in picking up litter in the Reed neighborhood near Gigantic B…" at bounding box center [659, 686] width 426 height 685
drag, startPoint x: 299, startPoint y: 250, endPoint x: 294, endPoint y: 235, distance: 15.8
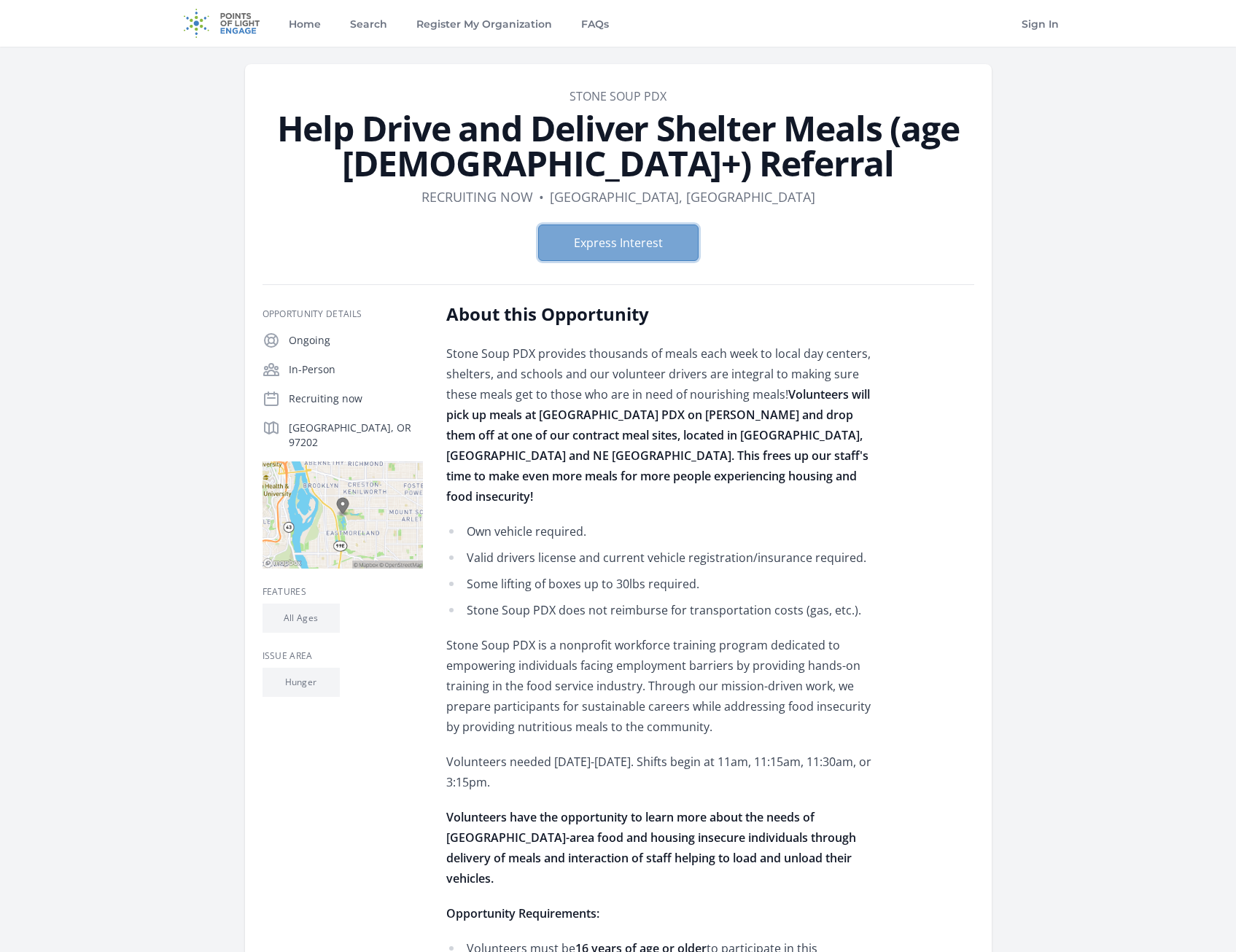
click at [677, 241] on button "Express Interest" at bounding box center [618, 243] width 161 height 36
